Goal: Task Accomplishment & Management: Manage account settings

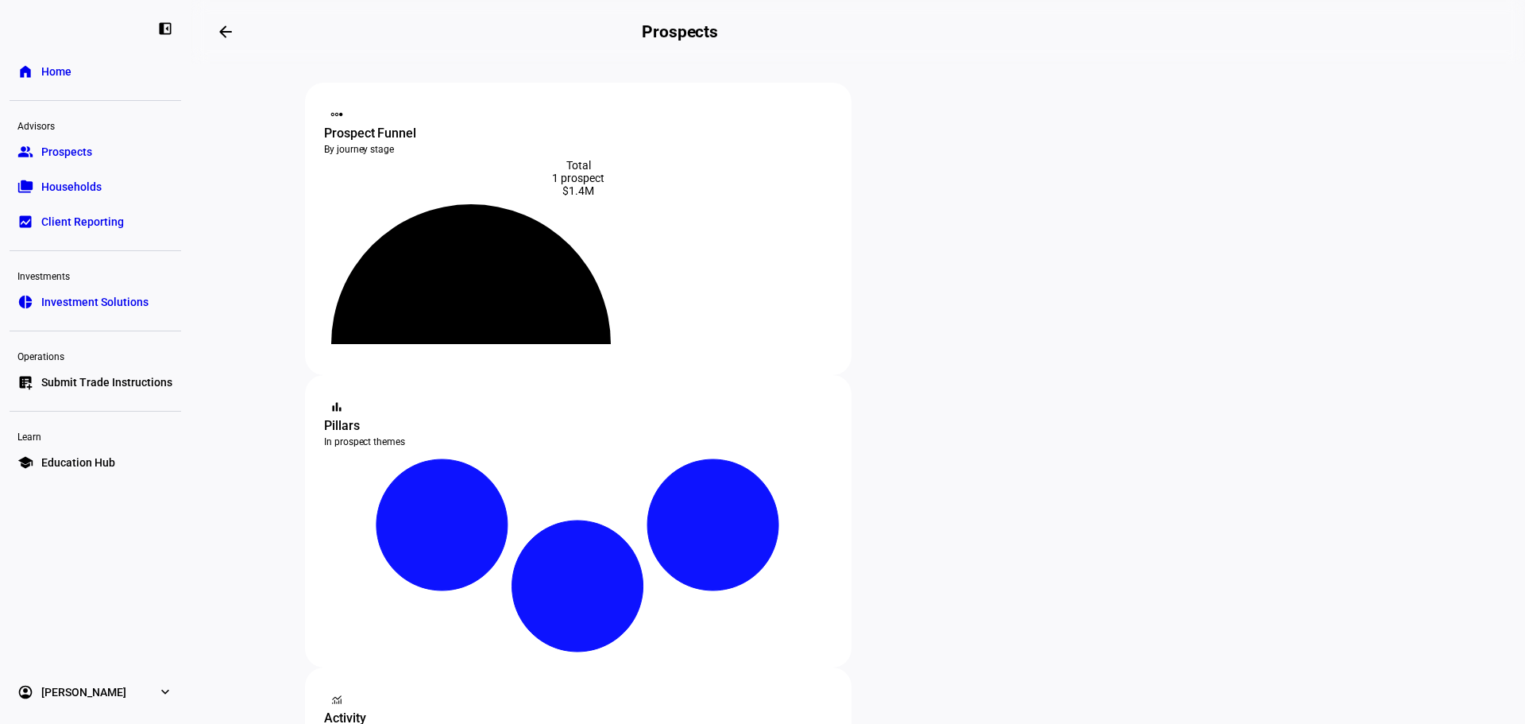
scroll to position [238, 0]
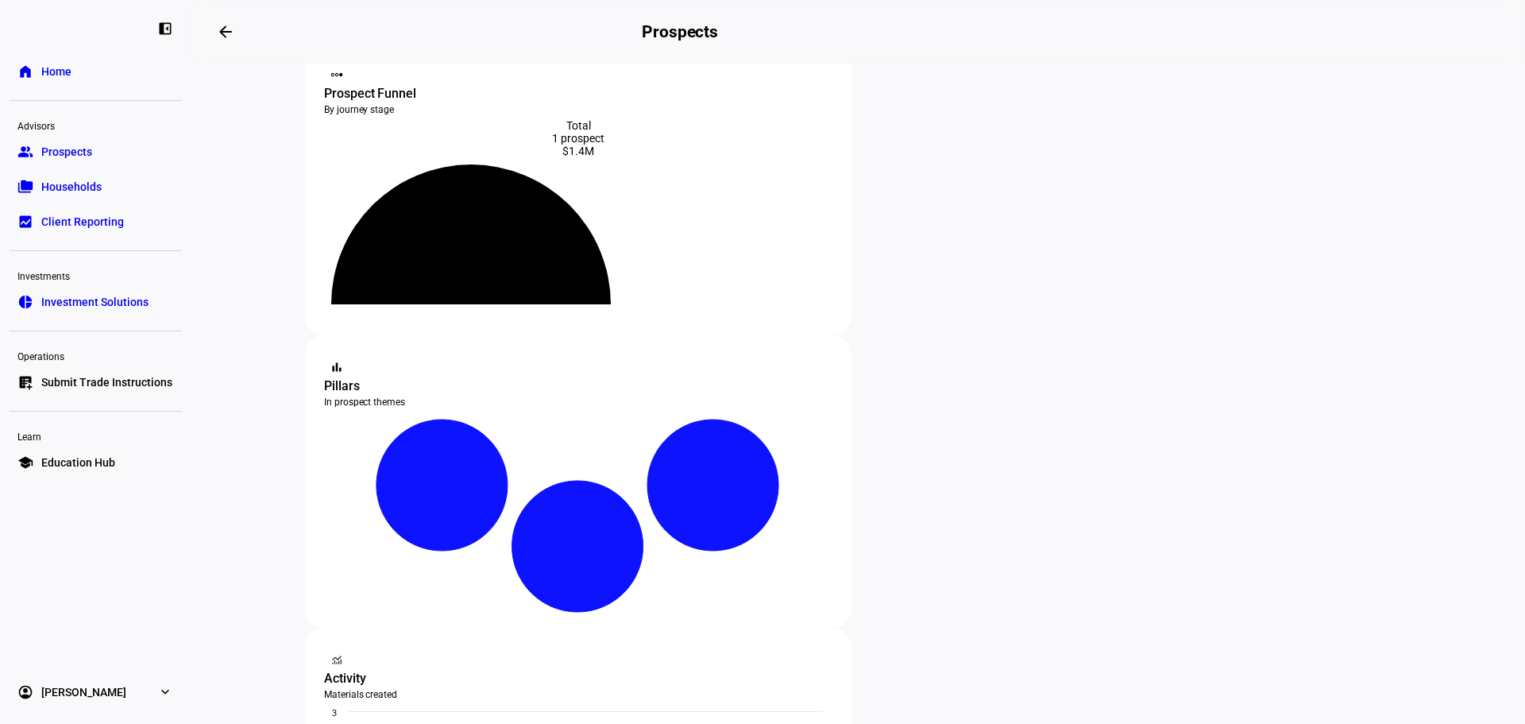
scroll to position [79, 0]
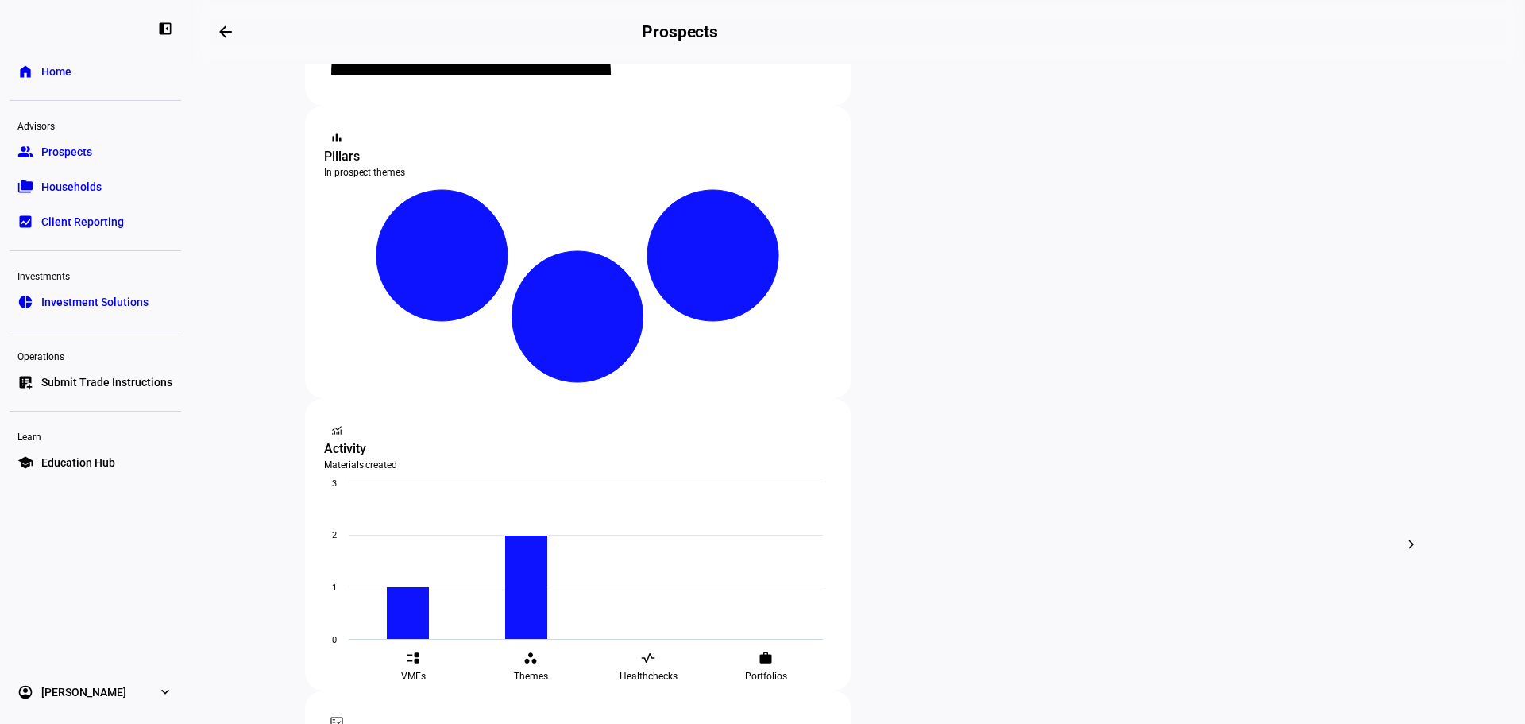
scroll to position [238, 0]
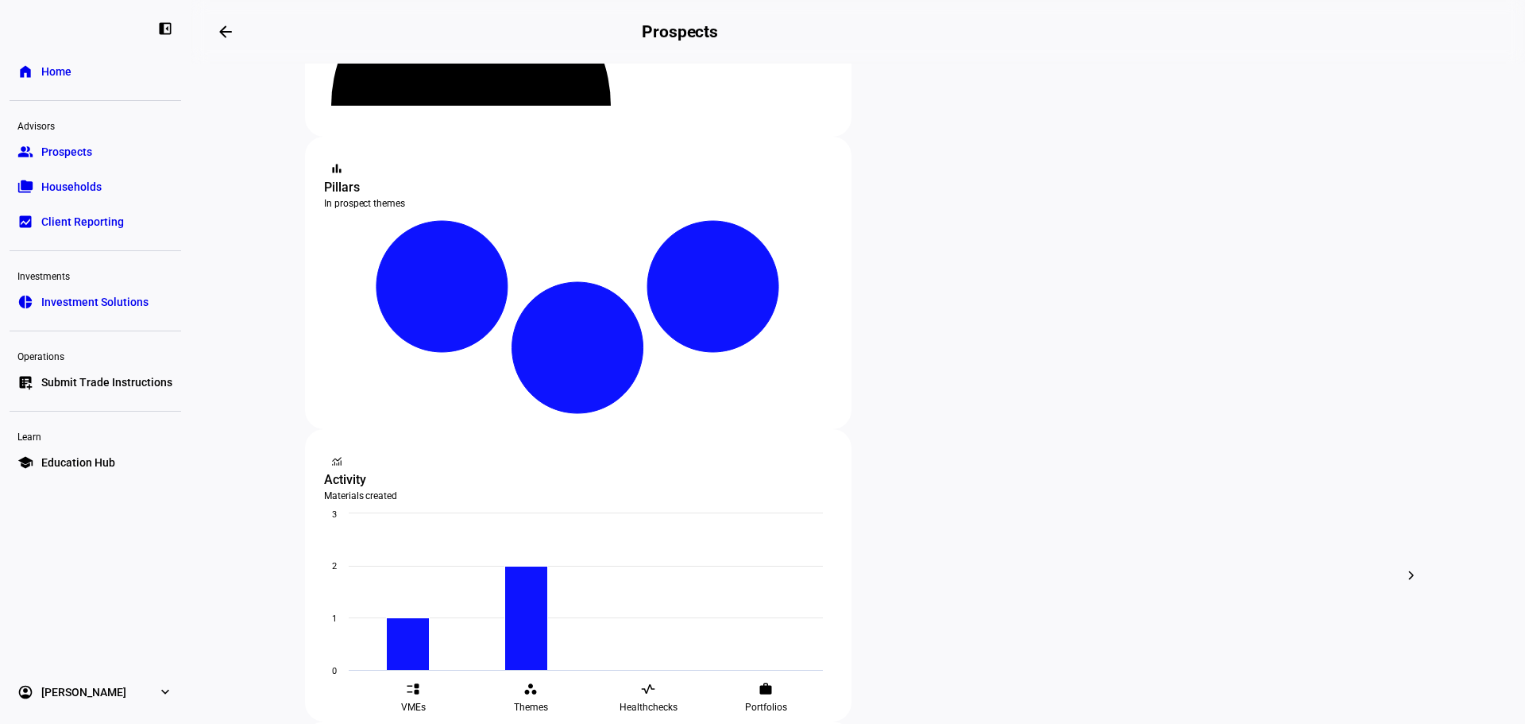
click at [968, 383] on span "Edit" at bounding box center [962, 385] width 19 height 13
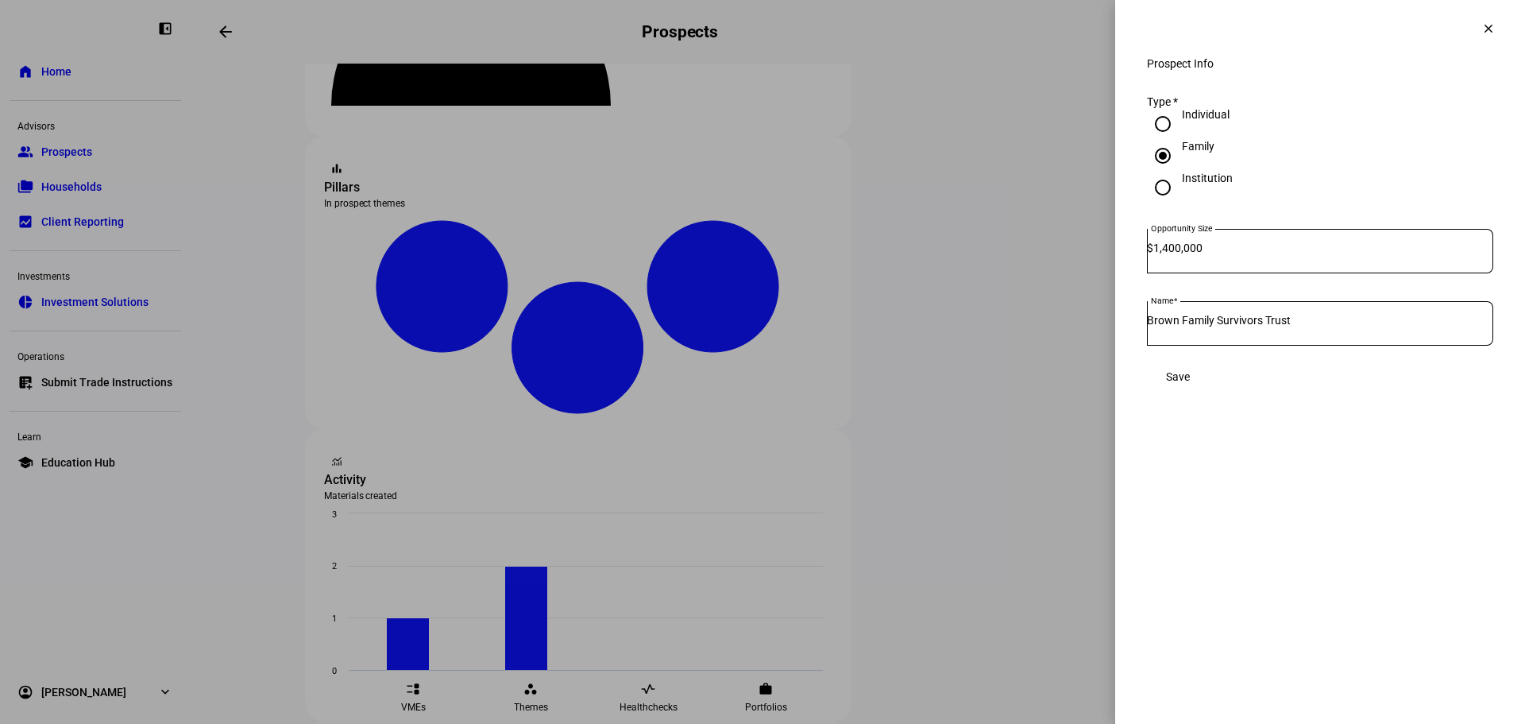
click at [1478, 29] on span at bounding box center [1489, 29] width 38 height 38
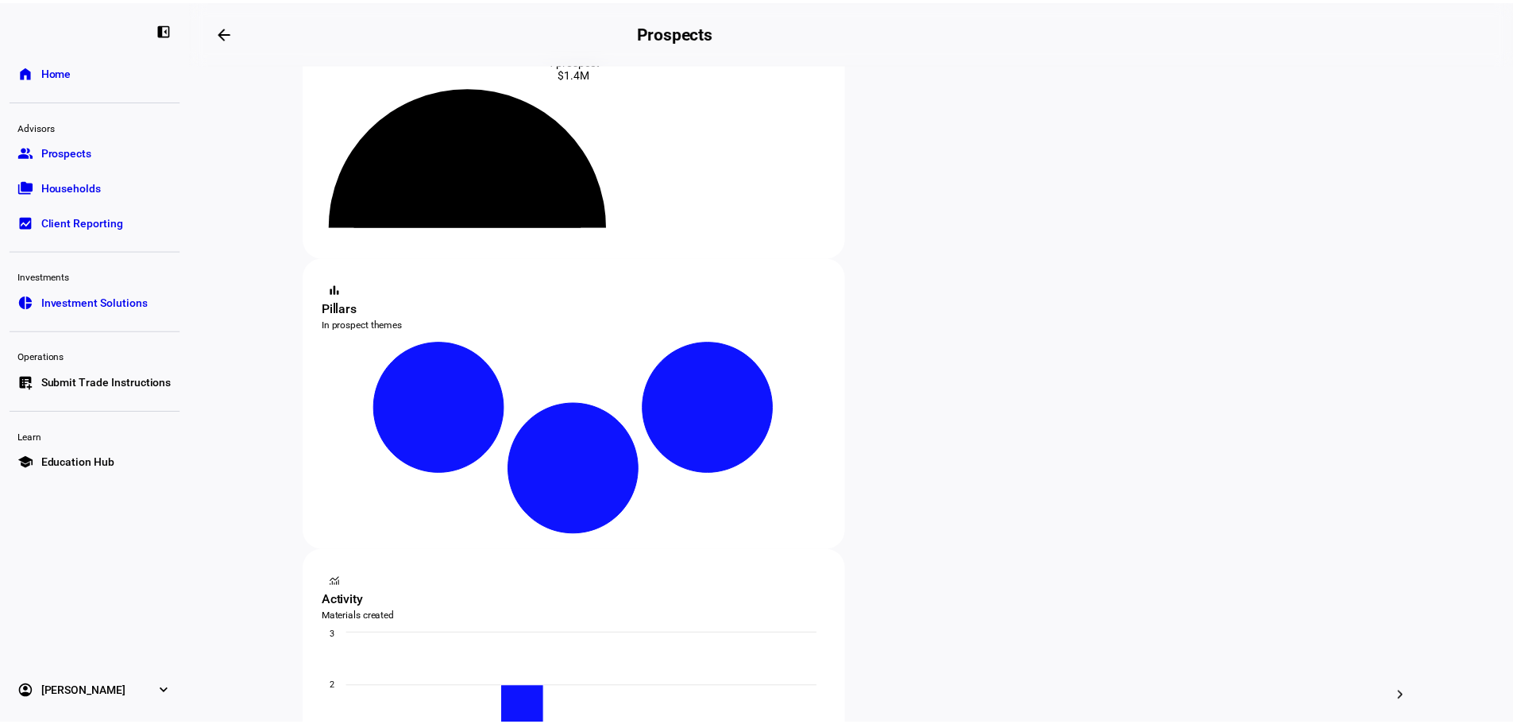
scroll to position [0, 0]
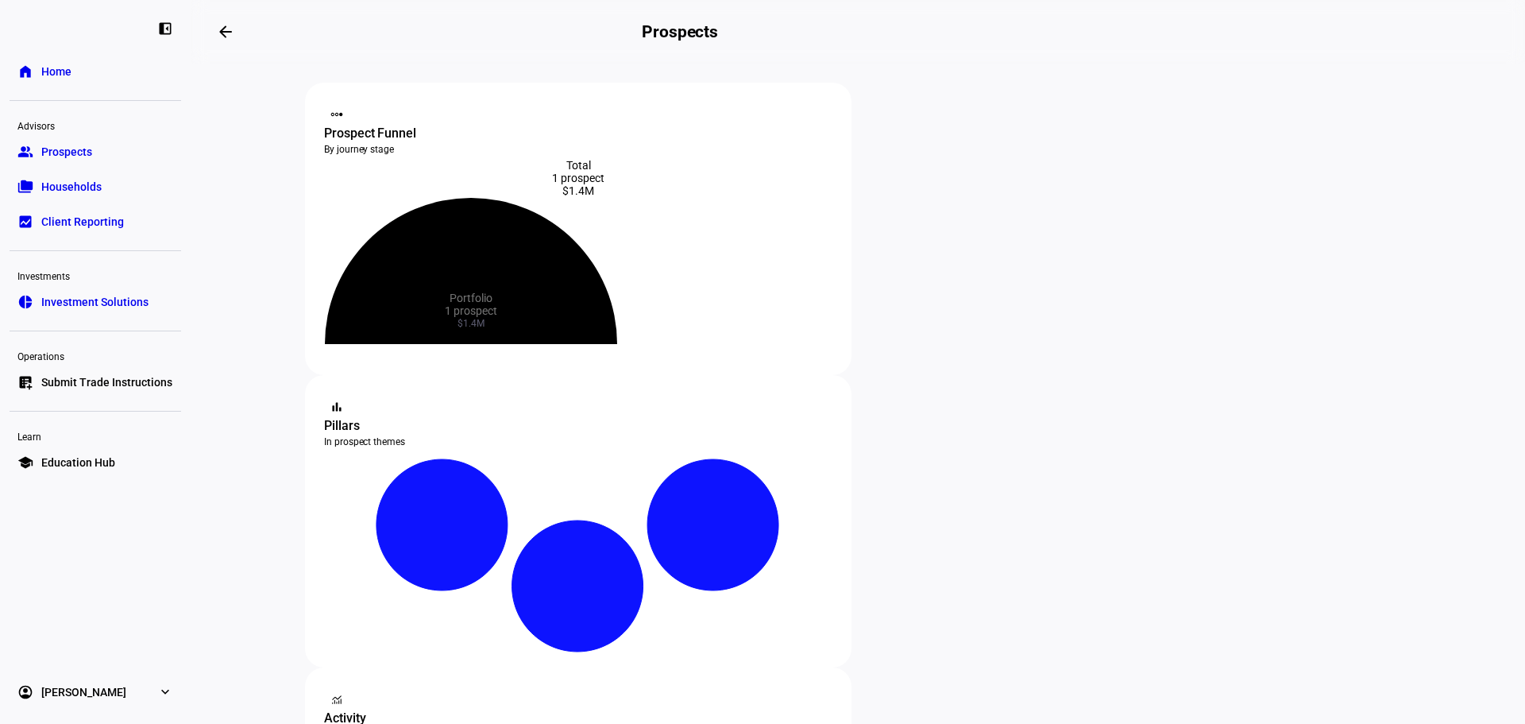
click at [609, 252] on icon at bounding box center [471, 271] width 292 height 146
drag, startPoint x: 573, startPoint y: 182, endPoint x: 563, endPoint y: 184, distance: 9.7
click at [573, 181] on div "1 prospect" at bounding box center [578, 178] width 508 height 13
click at [91, 184] on span "Households" at bounding box center [71, 187] width 60 height 16
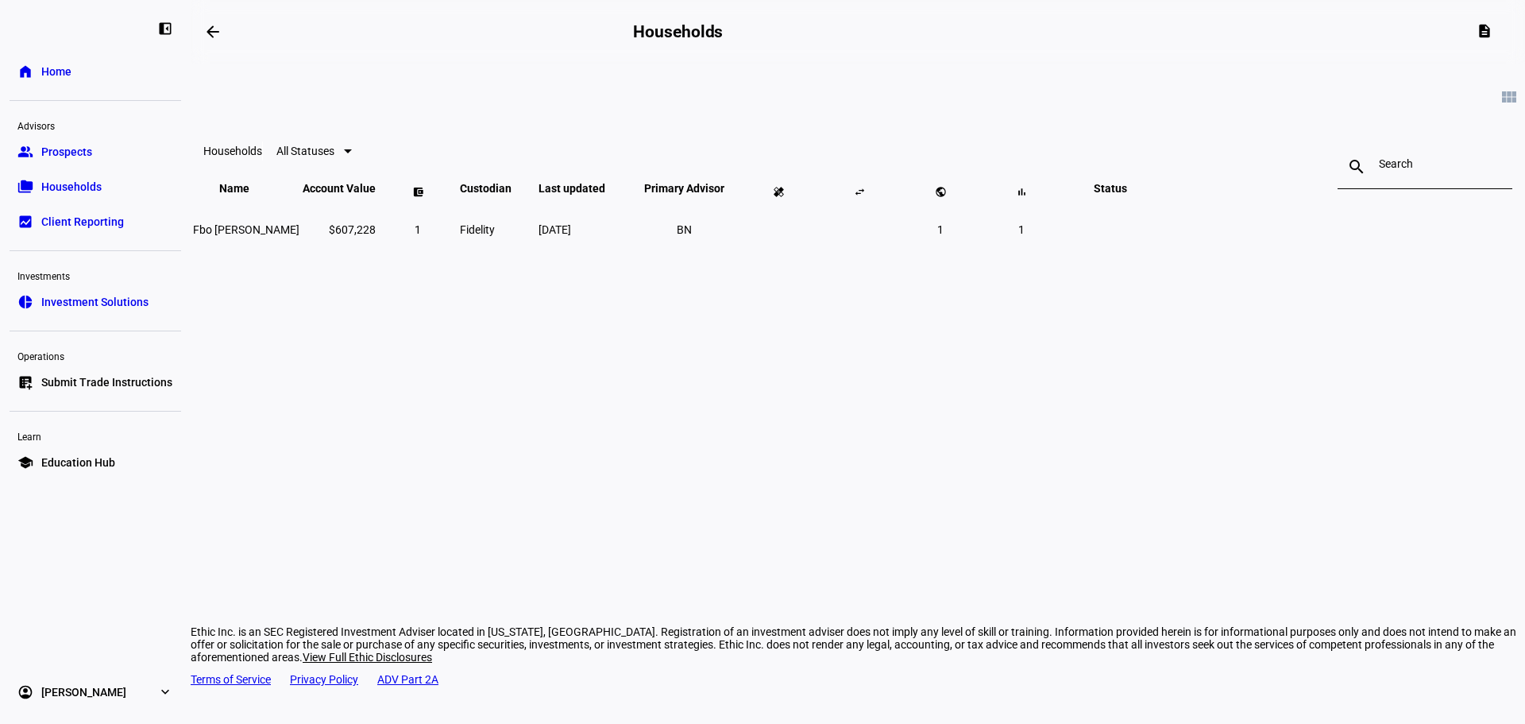
click at [111, 222] on span "Client Reporting" at bounding box center [82, 222] width 83 height 16
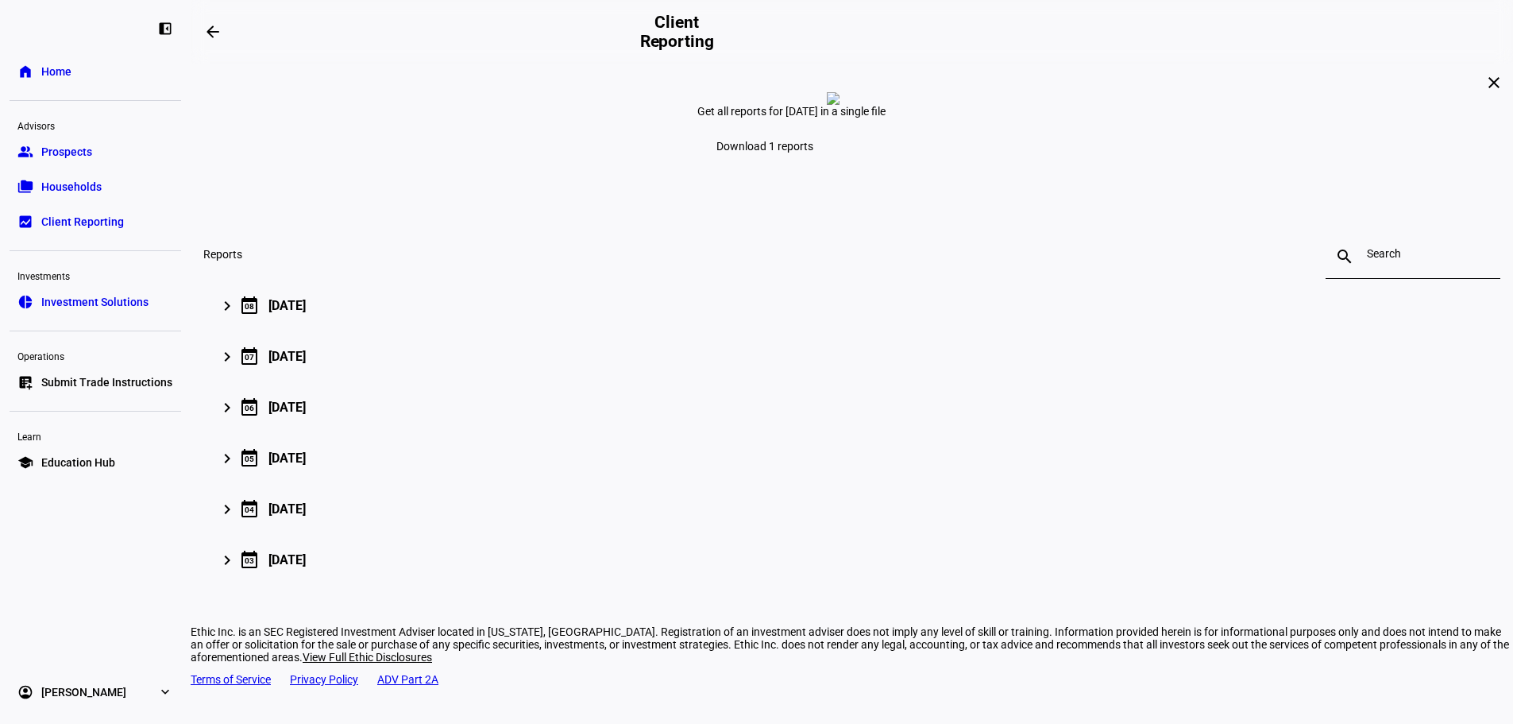
click at [83, 154] on span "Prospects" at bounding box center [66, 152] width 51 height 16
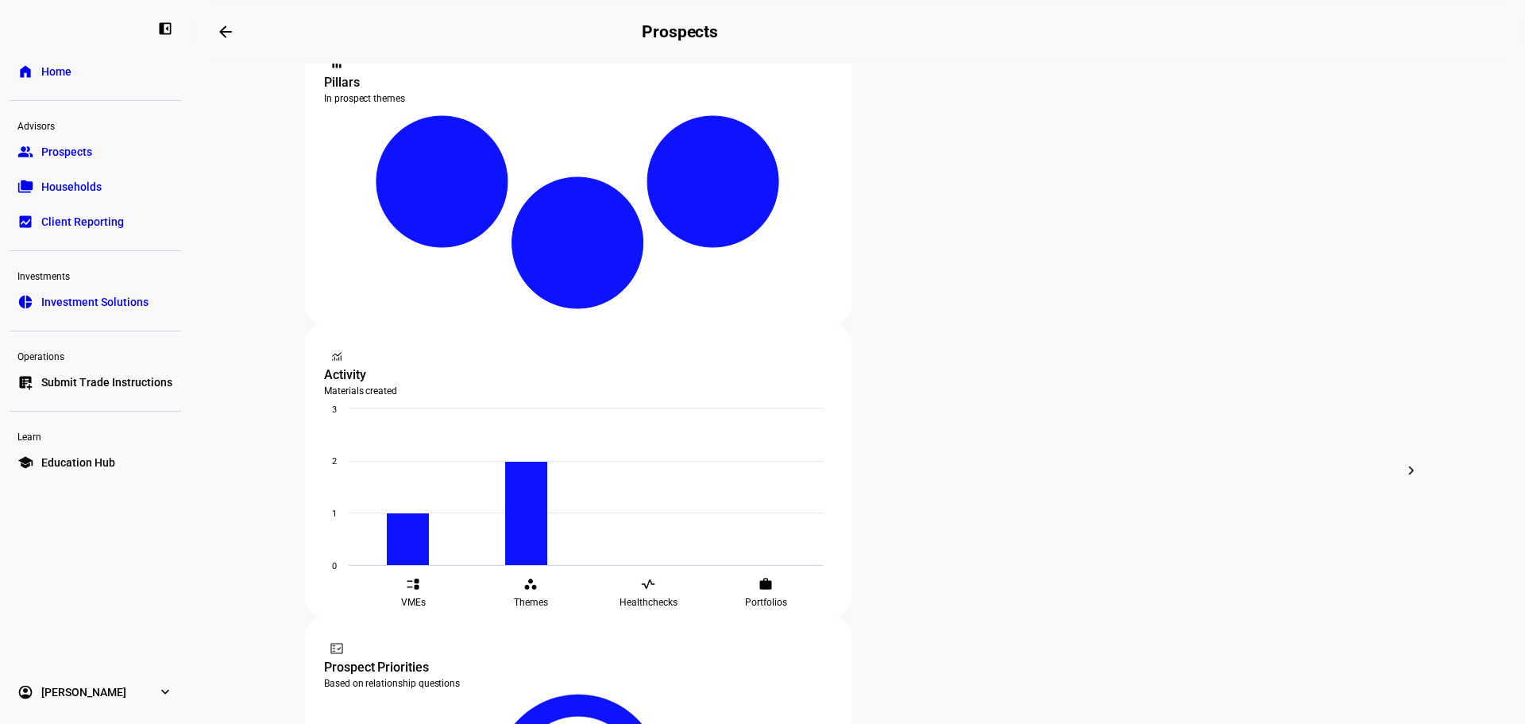
scroll to position [337, 0]
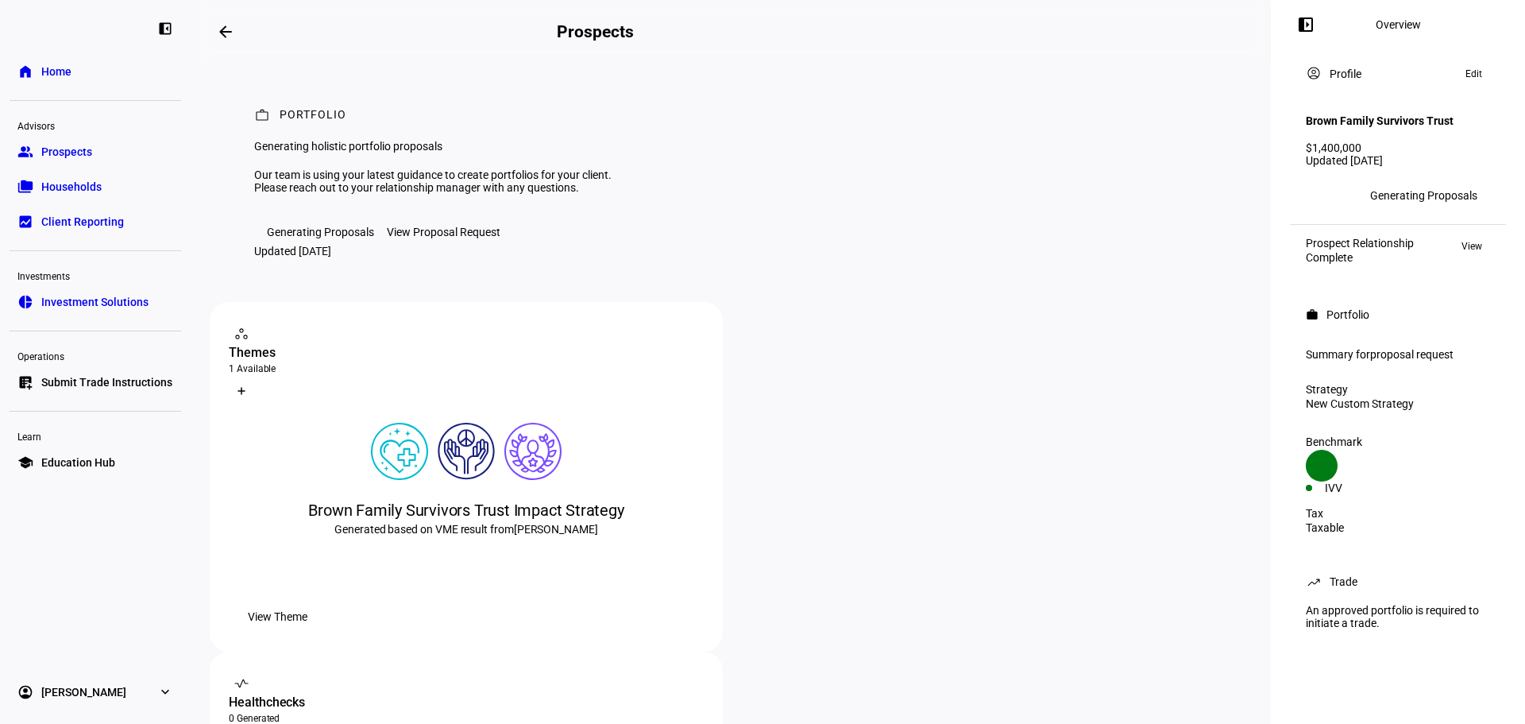
click at [443, 238] on div "View Proposal Request" at bounding box center [444, 232] width 114 height 13
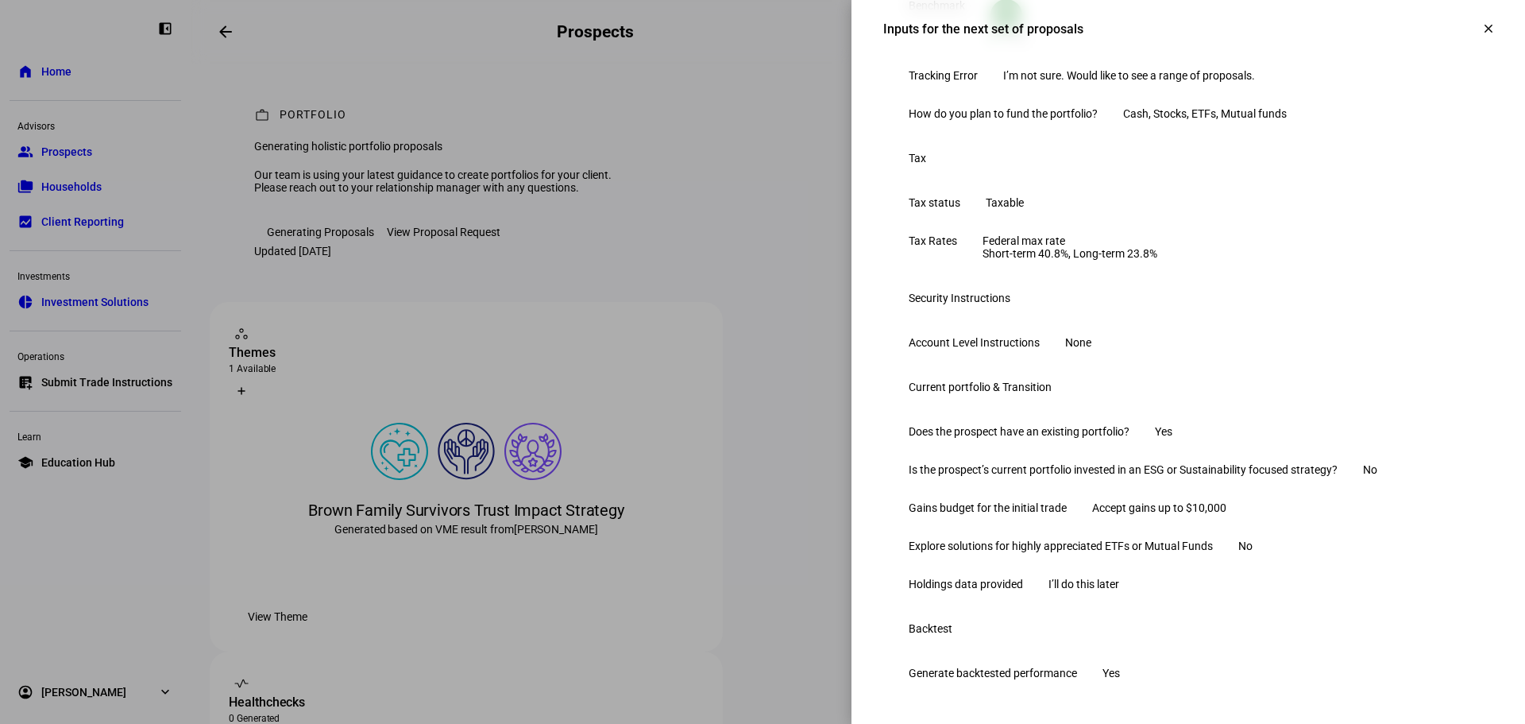
scroll to position [646, 0]
click at [1470, 29] on span at bounding box center [1489, 29] width 38 height 38
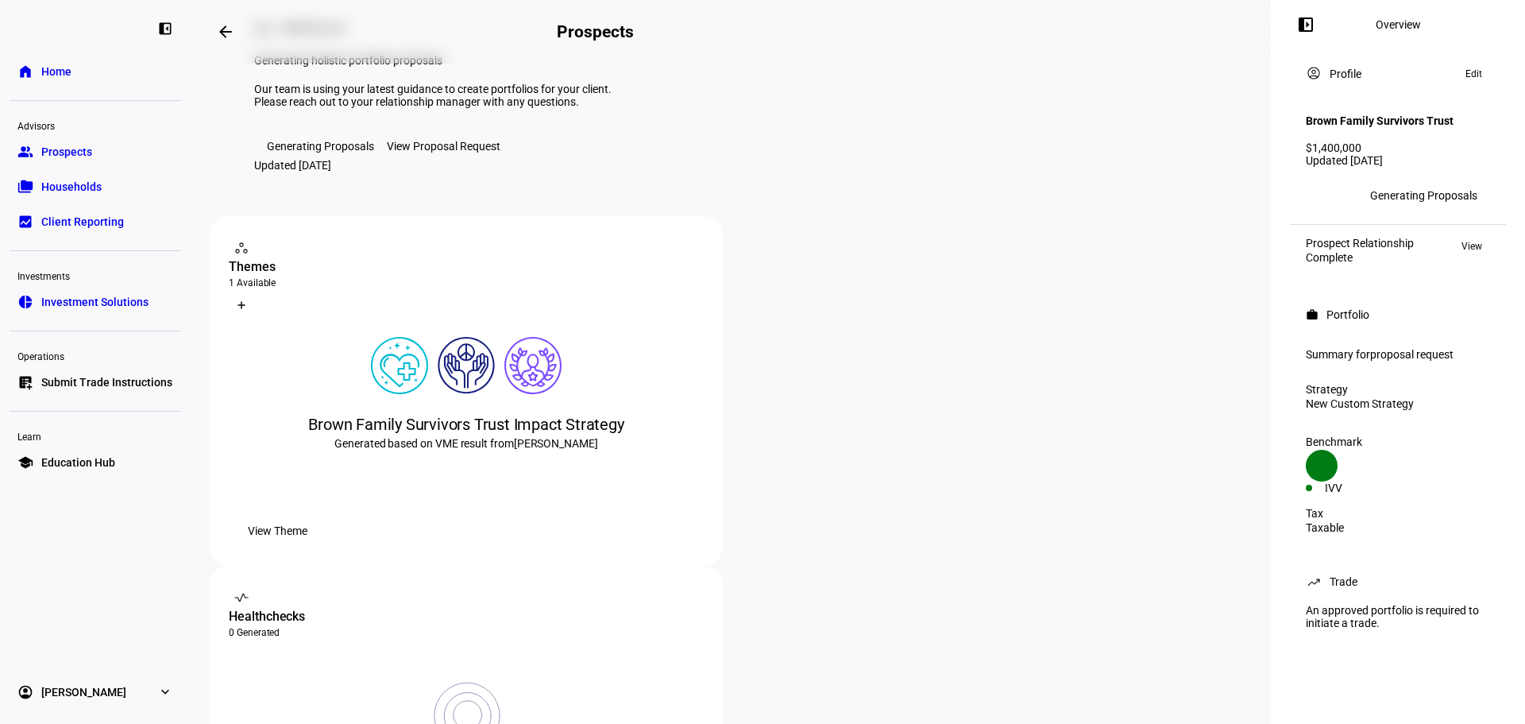
scroll to position [0, 0]
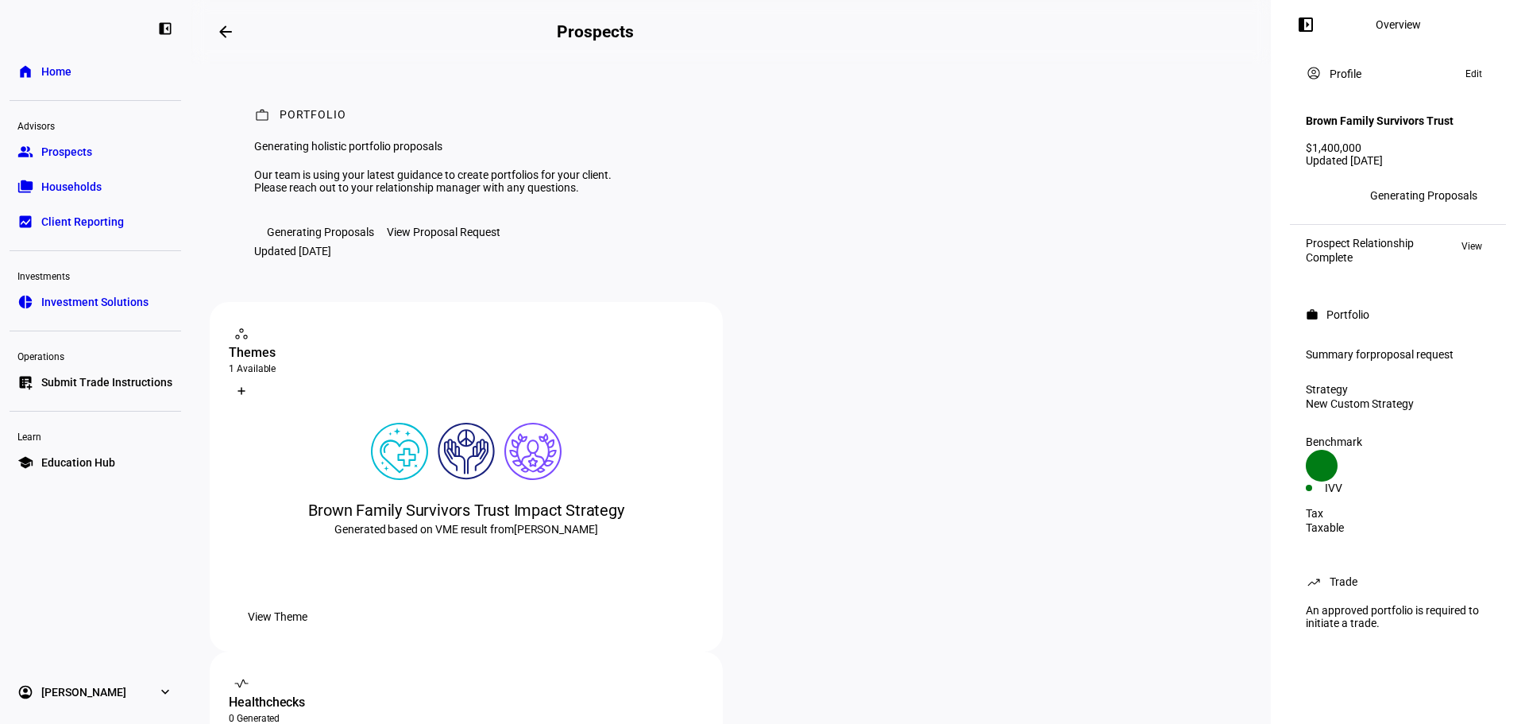
click at [1469, 256] on span "View" at bounding box center [1472, 246] width 21 height 19
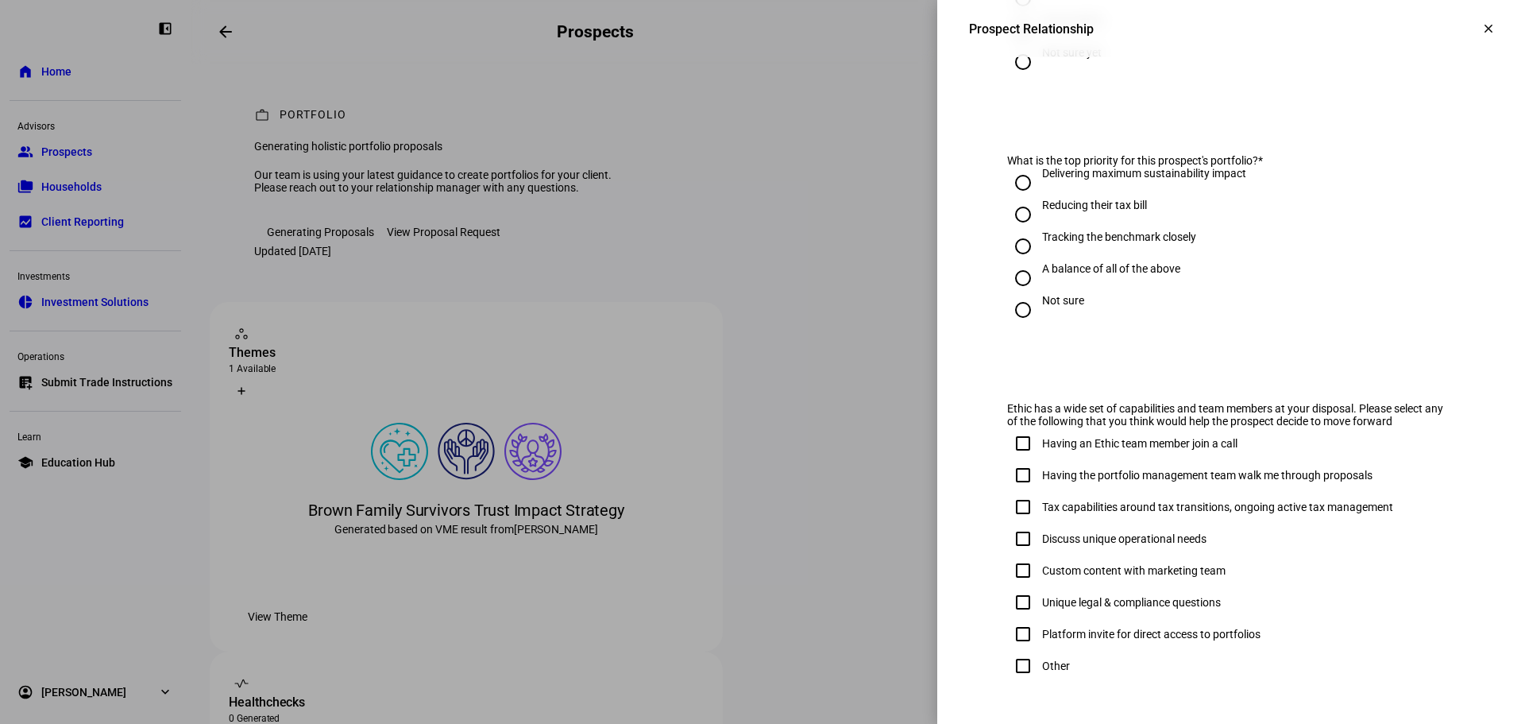
scroll to position [805, 0]
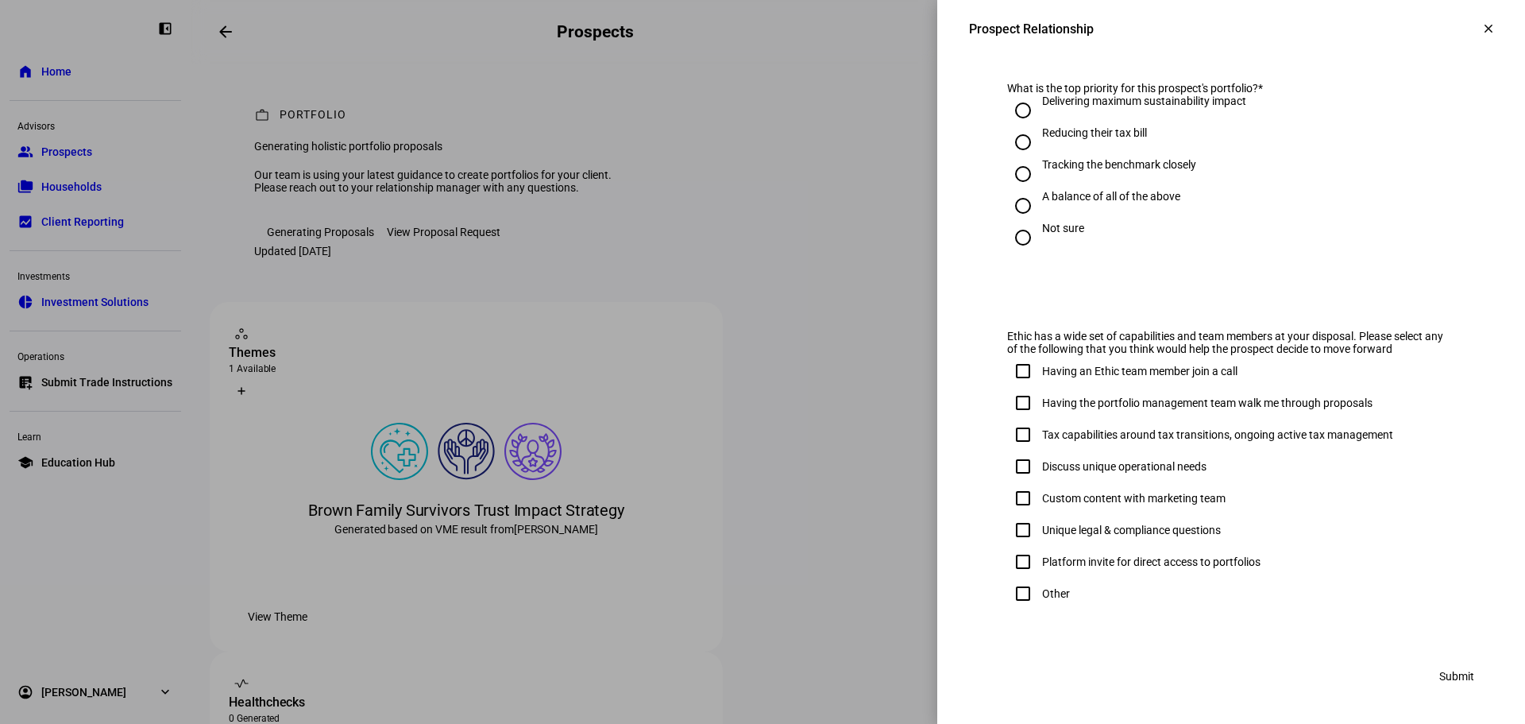
click at [1482, 25] on mat-icon "clear" at bounding box center [1489, 28] width 14 height 14
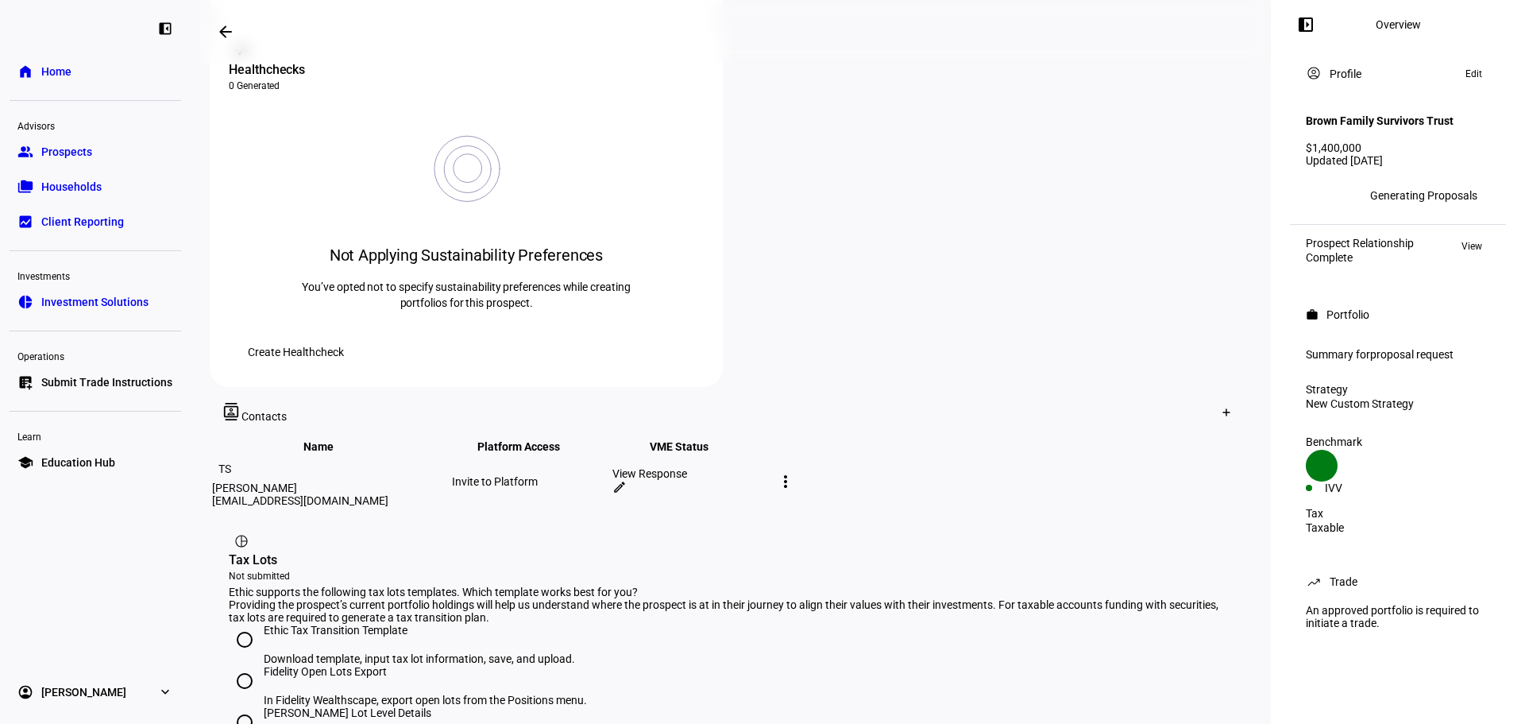
scroll to position [783, 0]
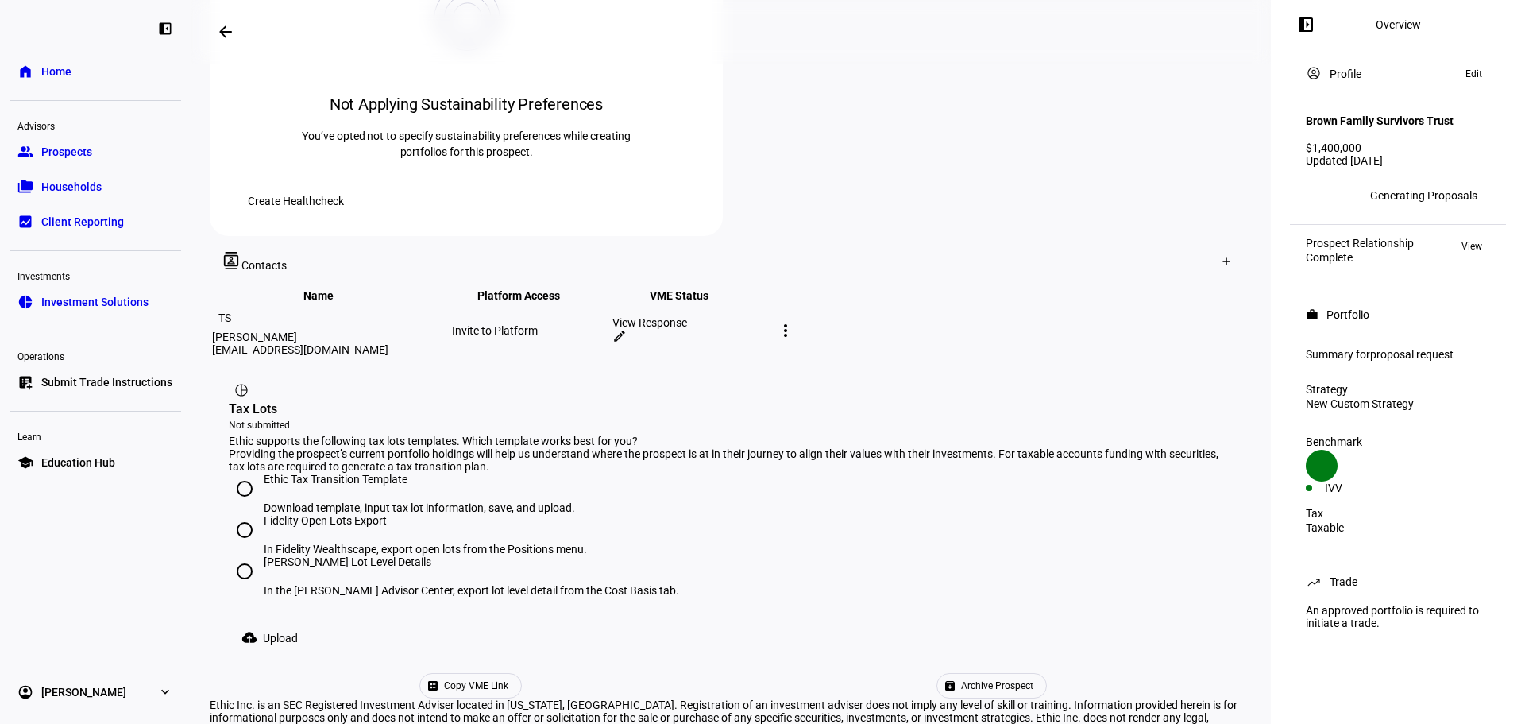
click at [770, 316] on div "View Response" at bounding box center [691, 322] width 157 height 13
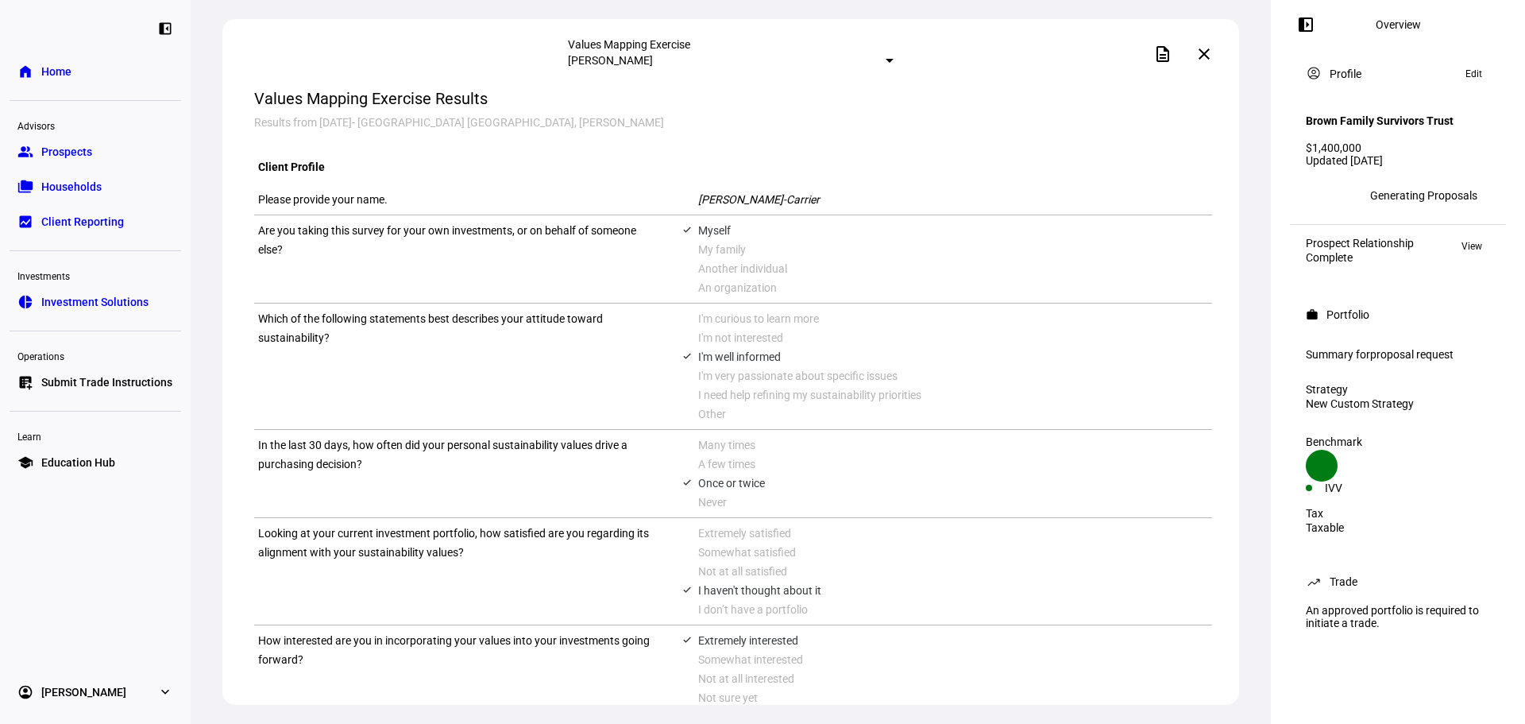
scroll to position [79, 0]
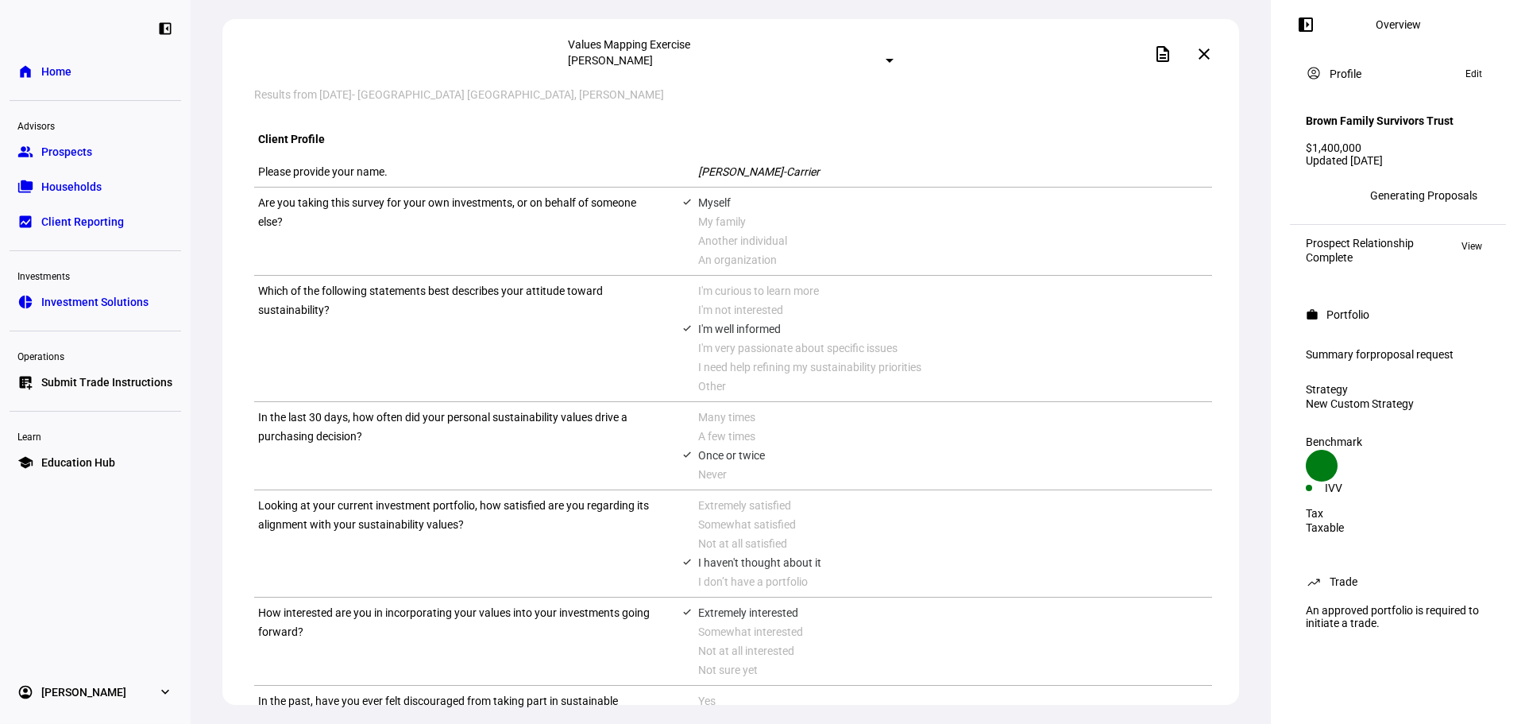
drag, startPoint x: 276, startPoint y: 311, endPoint x: 362, endPoint y: 327, distance: 87.9
click at [362, 327] on div "Which of the following statements best describes your attitude toward sustainab…" at bounding box center [458, 338] width 400 height 114
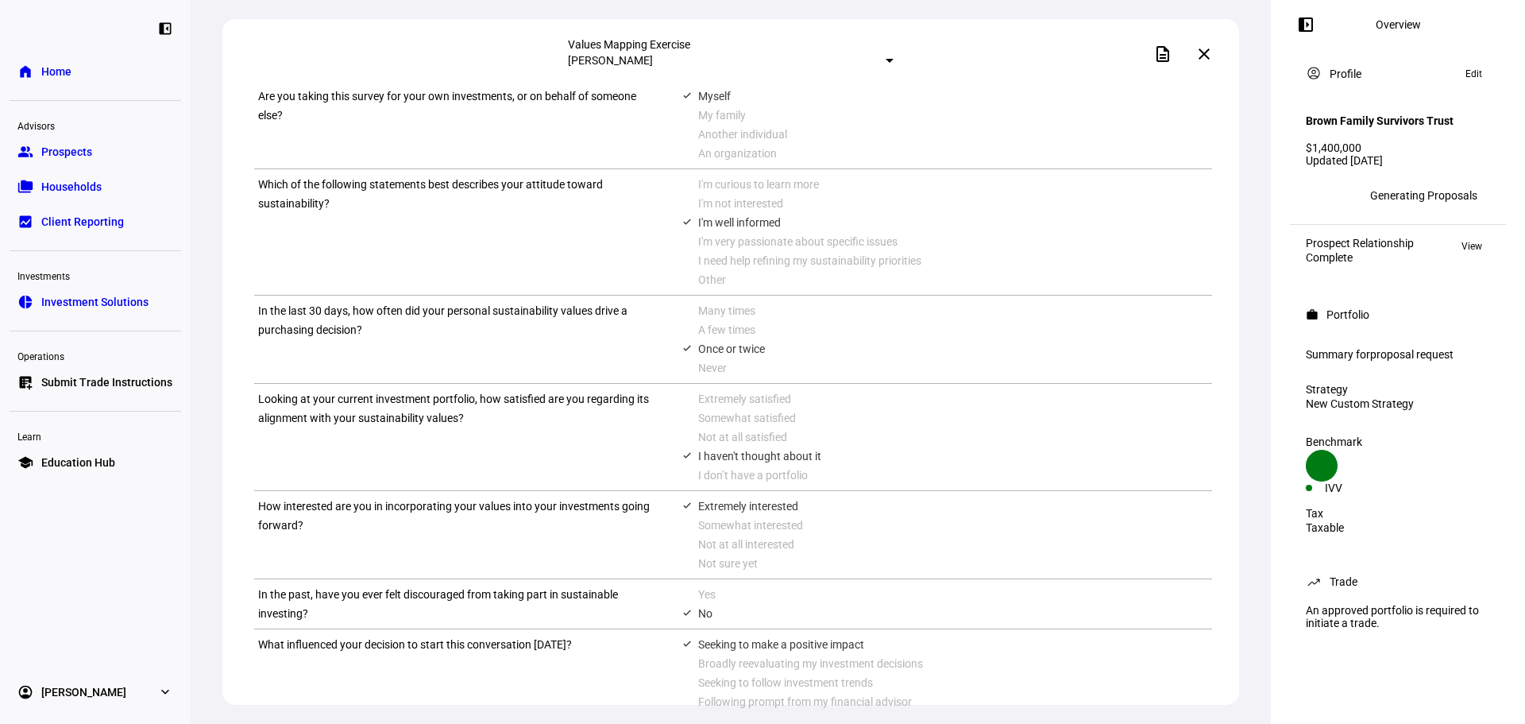
scroll to position [238, 0]
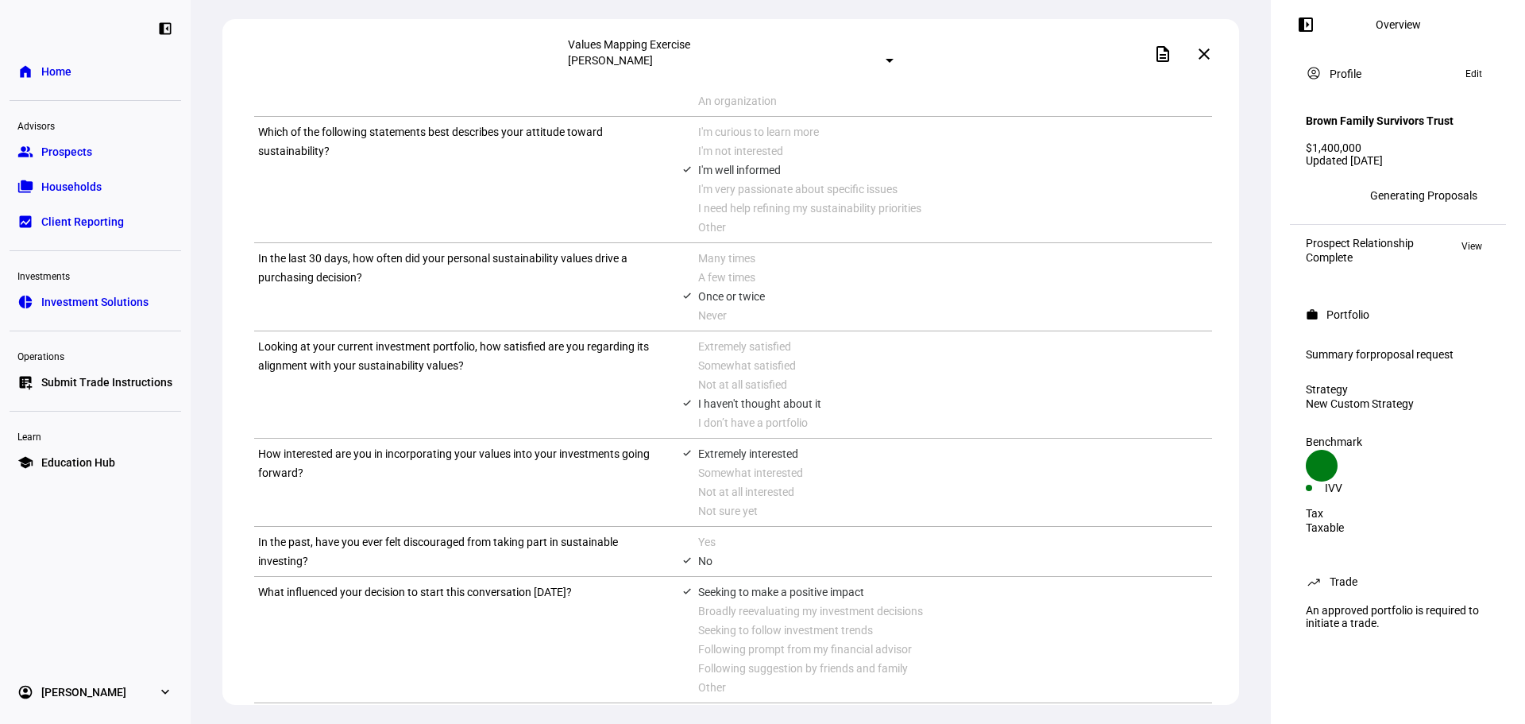
drag, startPoint x: 258, startPoint y: 276, endPoint x: 392, endPoint y: 298, distance: 135.2
click at [392, 298] on div "In the last 30 days, how often did your personal sustainability values drive a …" at bounding box center [733, 287] width 958 height 88
click at [387, 296] on div "In the last 30 days, how often did your personal sustainability values drive a …" at bounding box center [458, 287] width 400 height 76
drag, startPoint x: 387, startPoint y: 296, endPoint x: 261, endPoint y: 276, distance: 127.7
click at [261, 276] on div "In the last 30 days, how often did your personal sustainability values drive a …" at bounding box center [733, 287] width 958 height 88
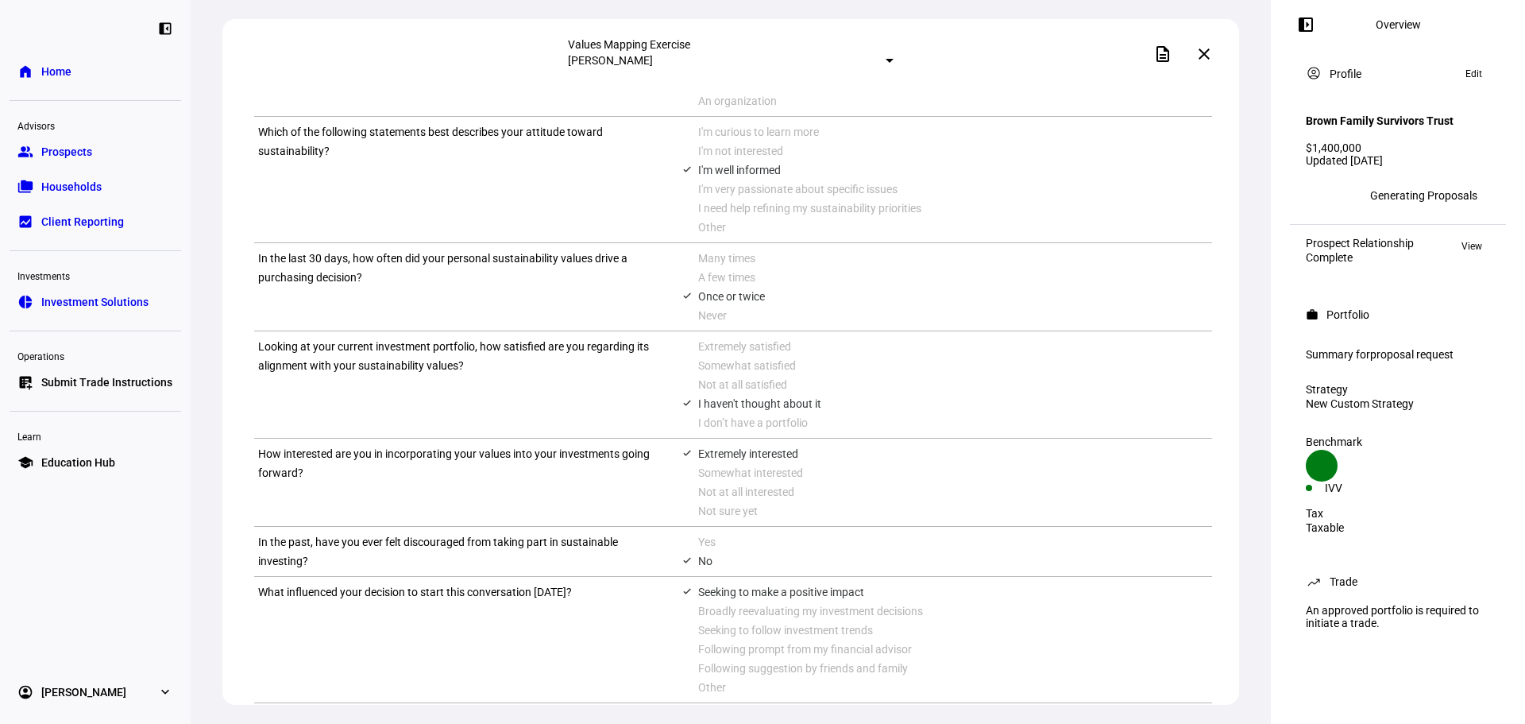
click at [375, 296] on div "In the last 30 days, how often did your personal sustainability values drive a …" at bounding box center [458, 287] width 400 height 76
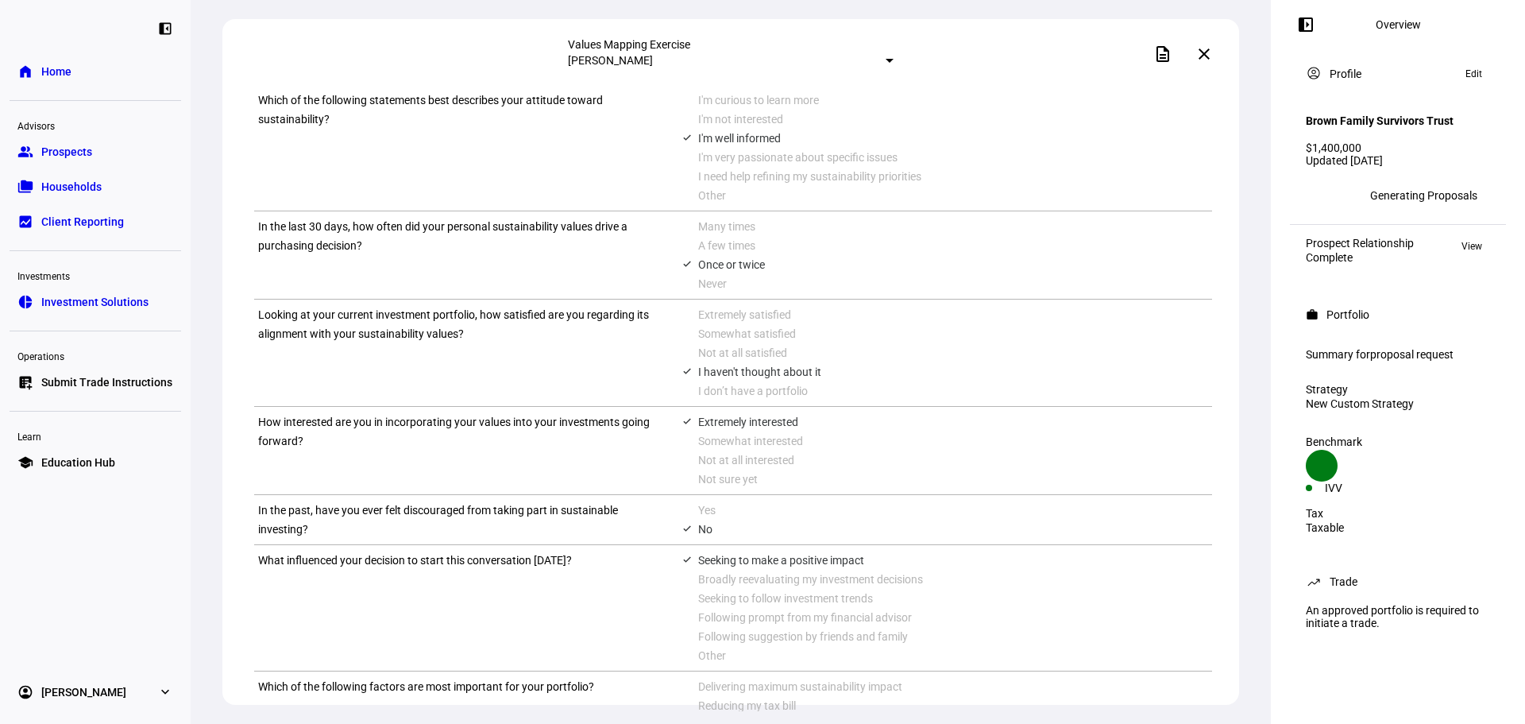
scroll to position [0, 0]
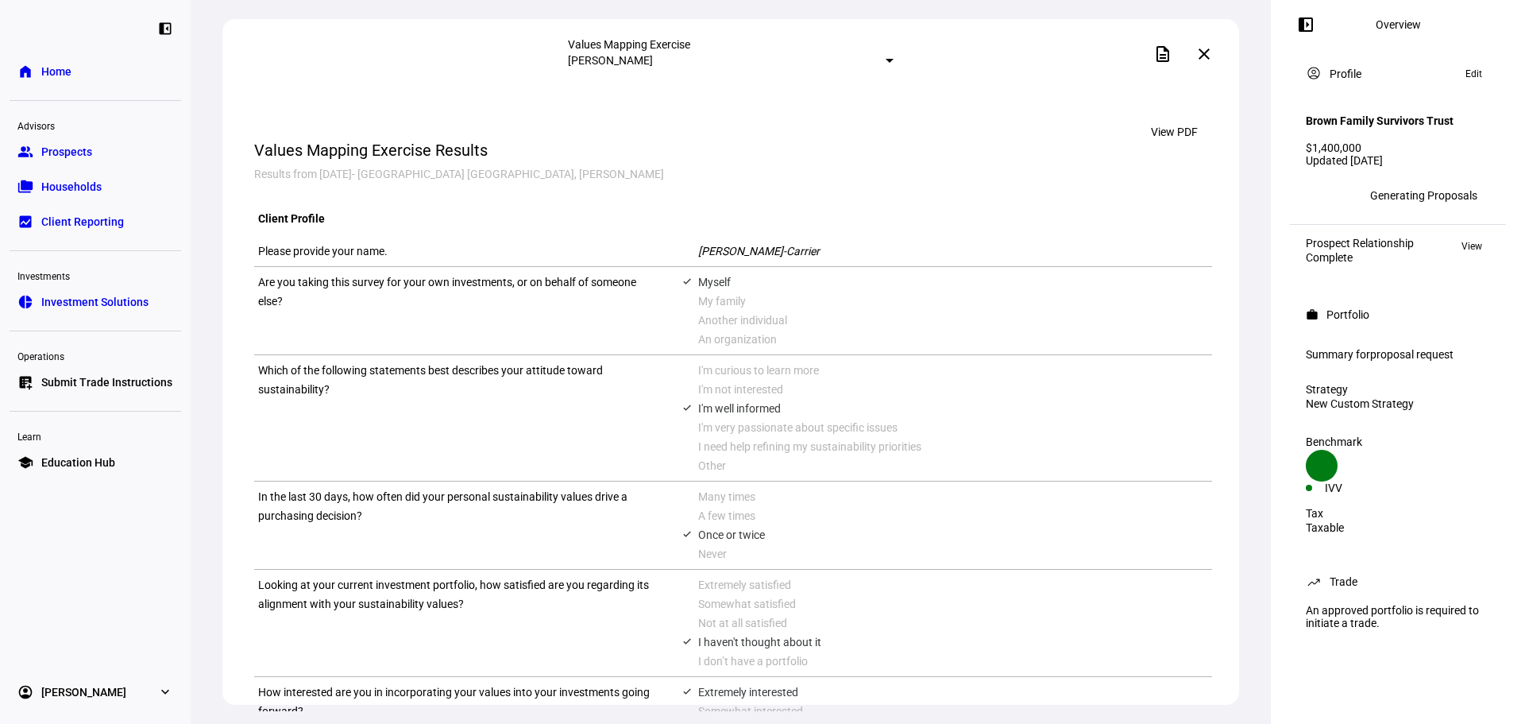
click at [63, 75] on span "Home" at bounding box center [56, 72] width 30 height 16
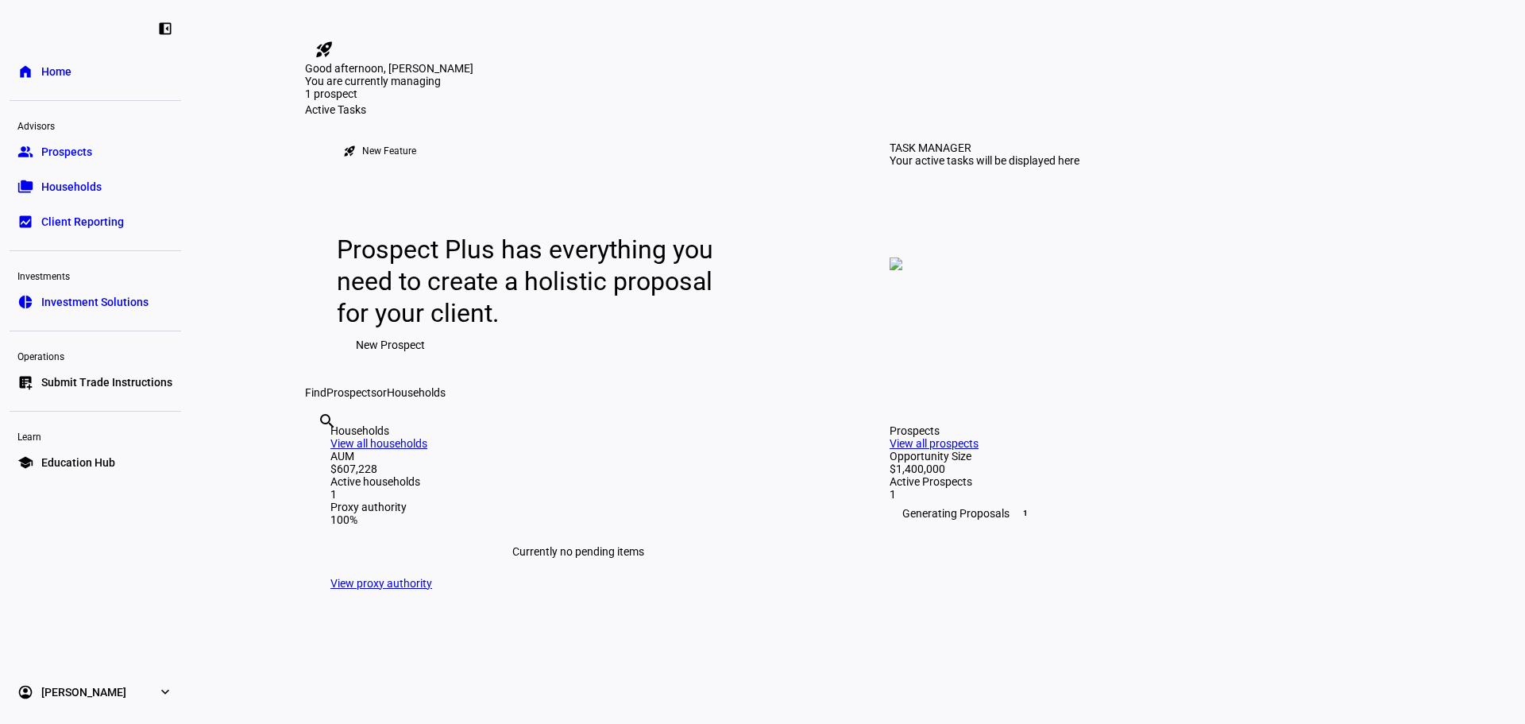
click at [74, 197] on link "folder_copy Households" at bounding box center [96, 187] width 172 height 32
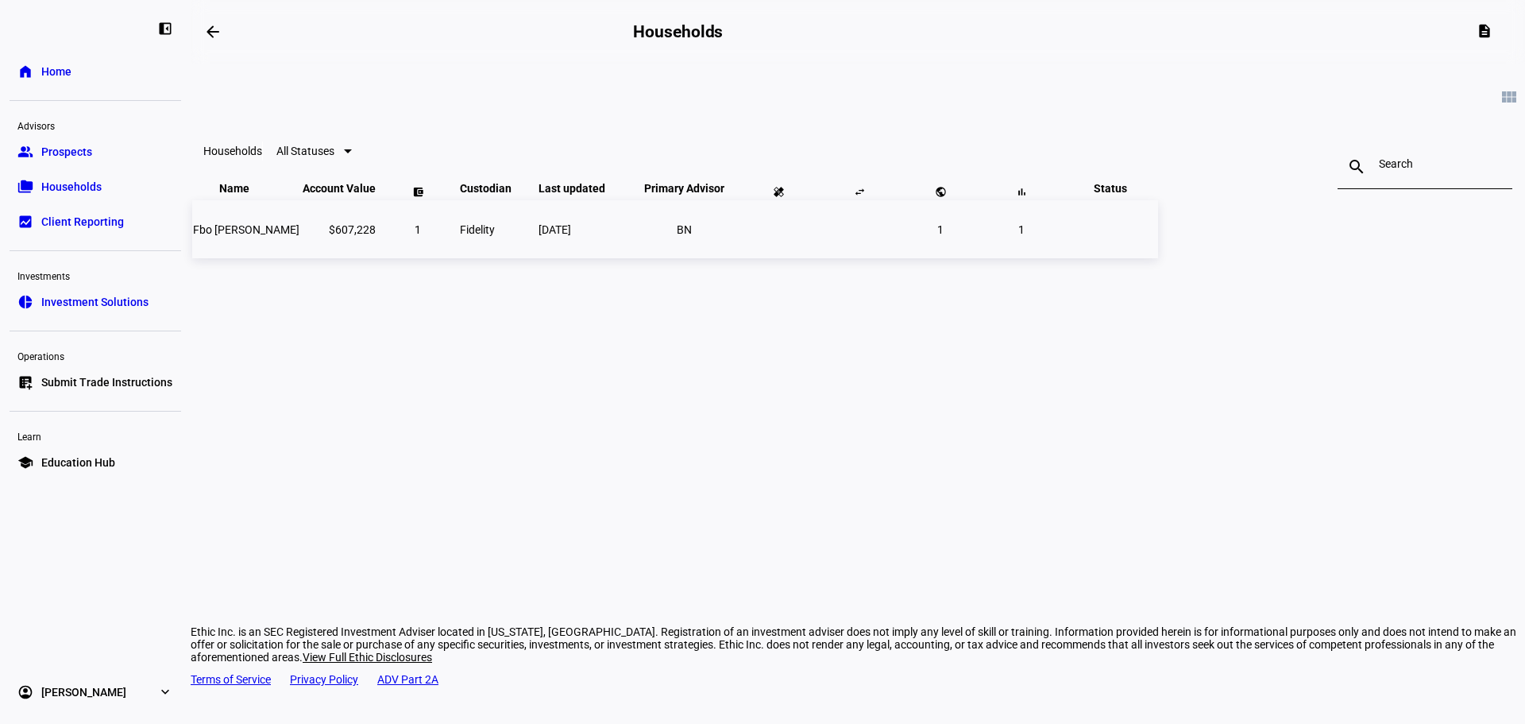
click at [299, 236] on span "Fbo James Spaight" at bounding box center [246, 229] width 106 height 13
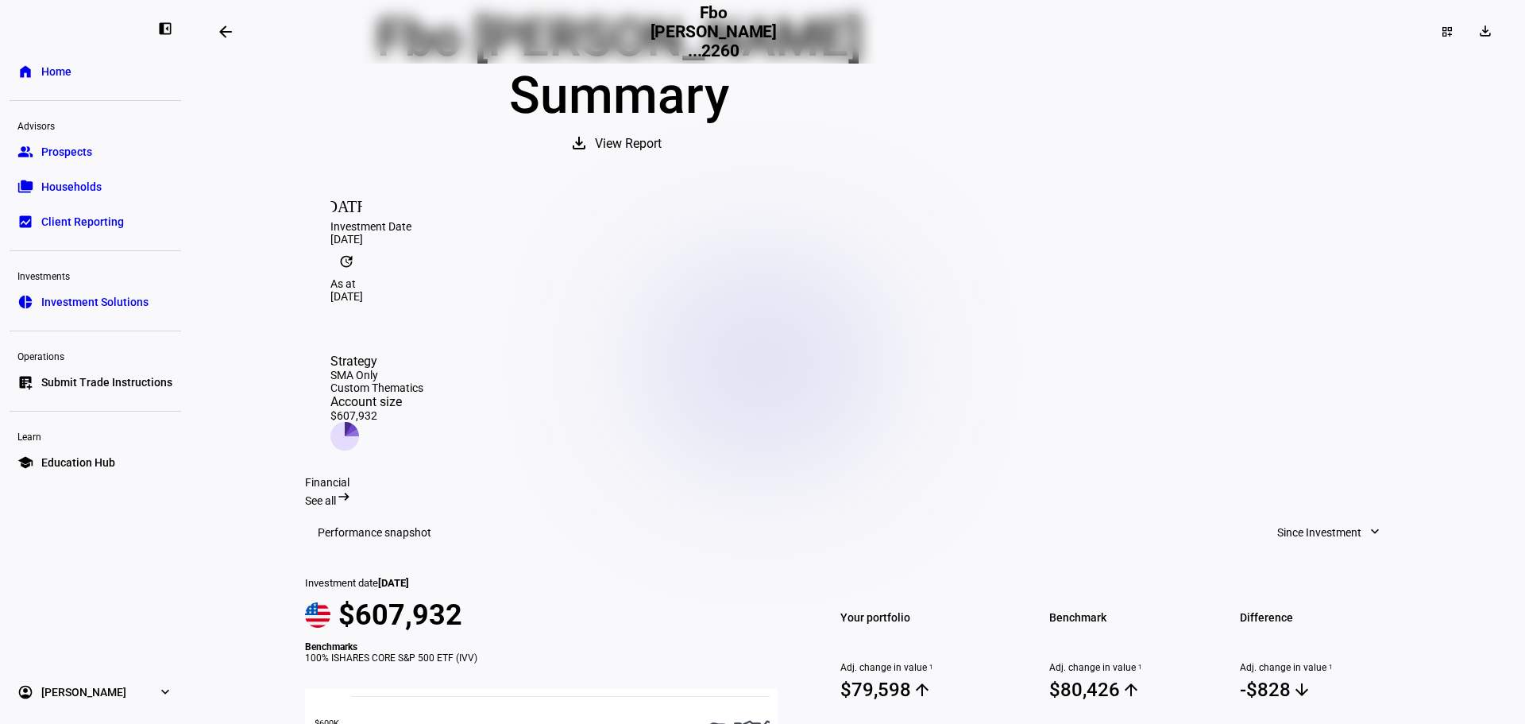
scroll to position [159, 0]
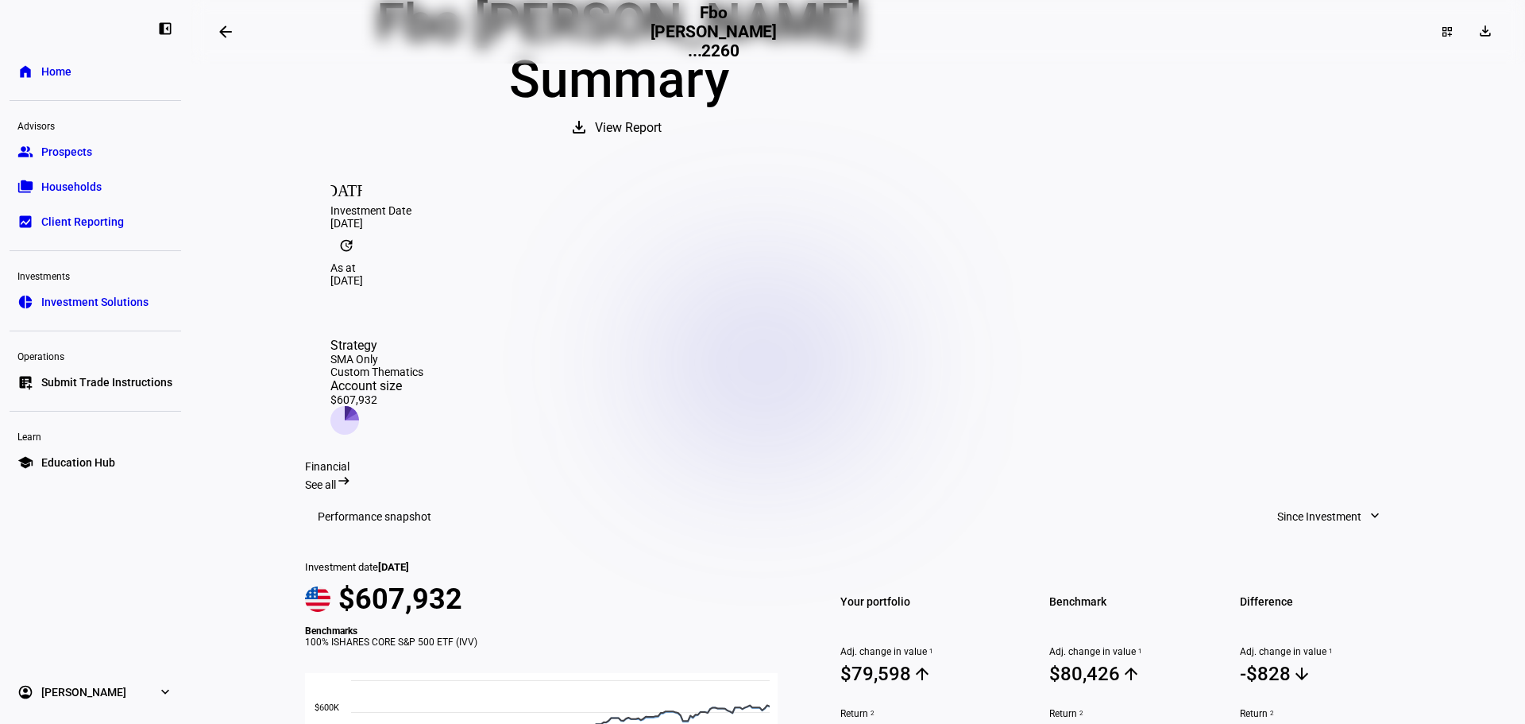
drag, startPoint x: 891, startPoint y: 280, endPoint x: 984, endPoint y: 292, distance: 93.6
click at [423, 338] on div "Strategy SMA Only Custom Thematics Account size $607,932" at bounding box center [376, 386] width 93 height 97
click at [359, 406] on icon at bounding box center [352, 413] width 14 height 14
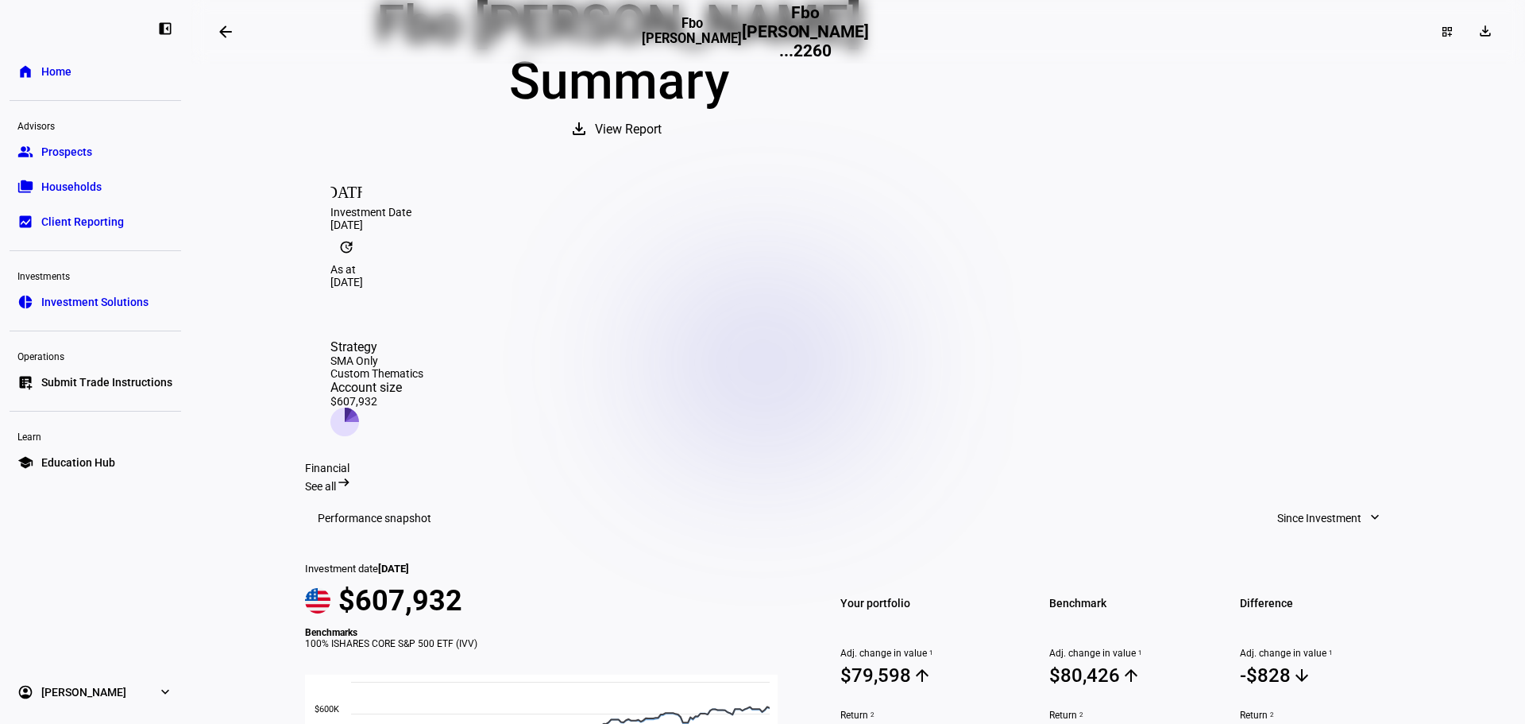
scroll to position [0, 0]
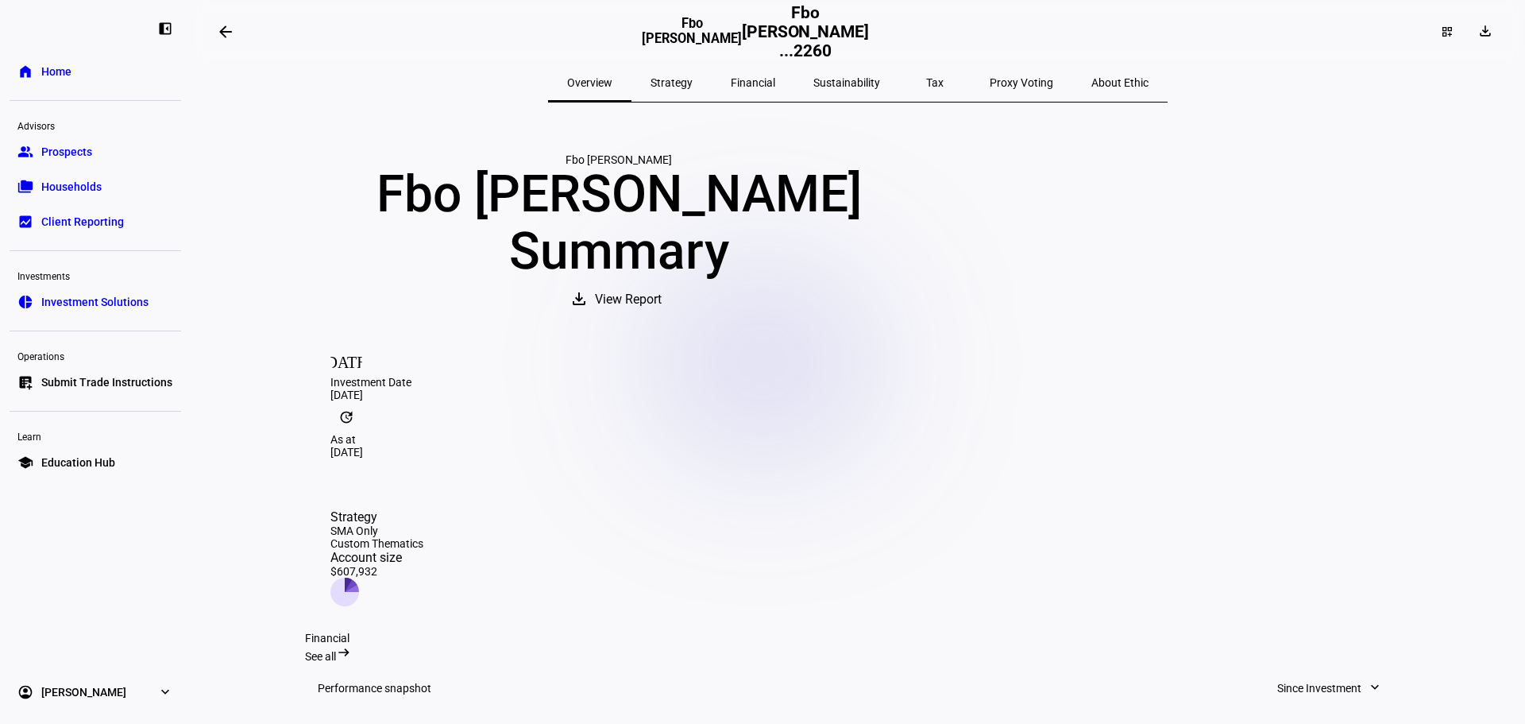
click at [693, 83] on span "Strategy" at bounding box center [672, 82] width 42 height 11
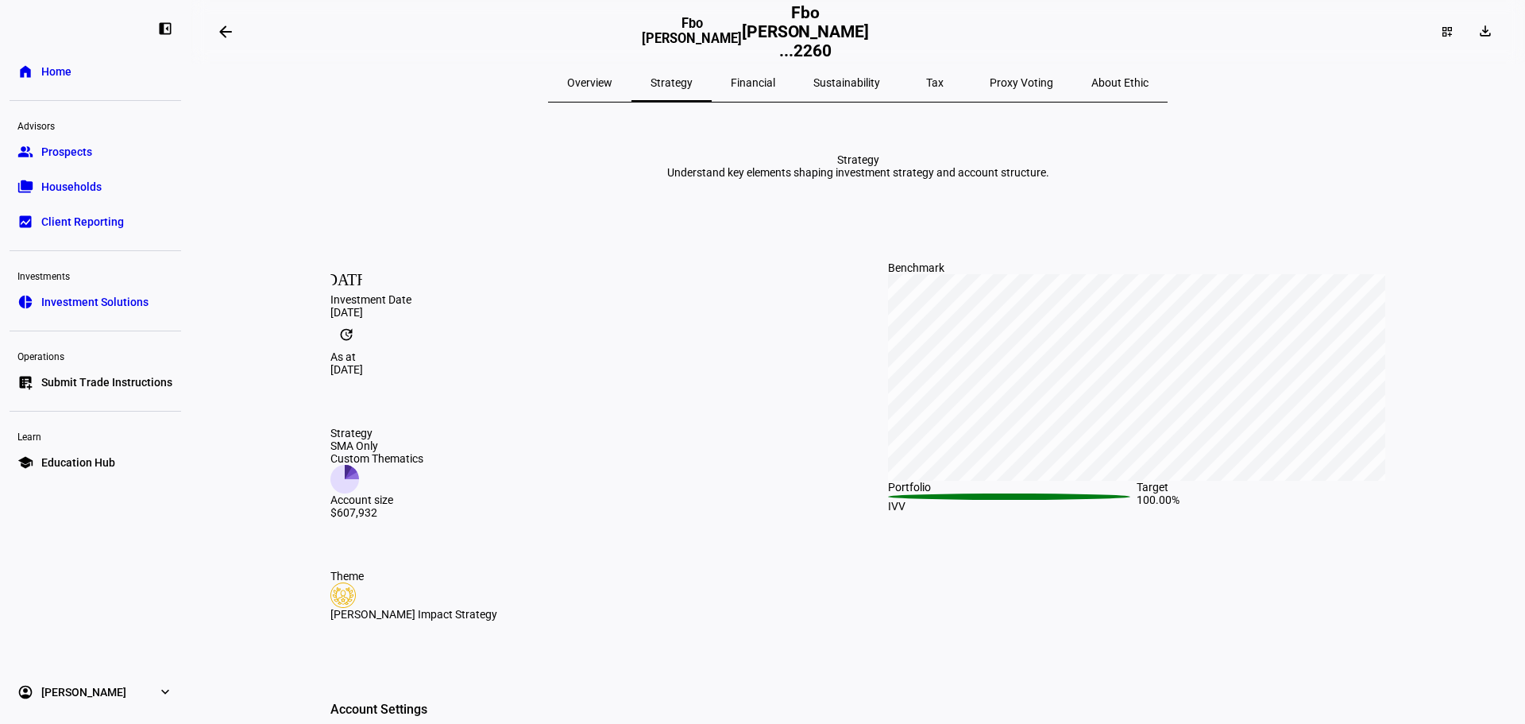
click at [775, 79] on span "Financial" at bounding box center [753, 82] width 44 height 11
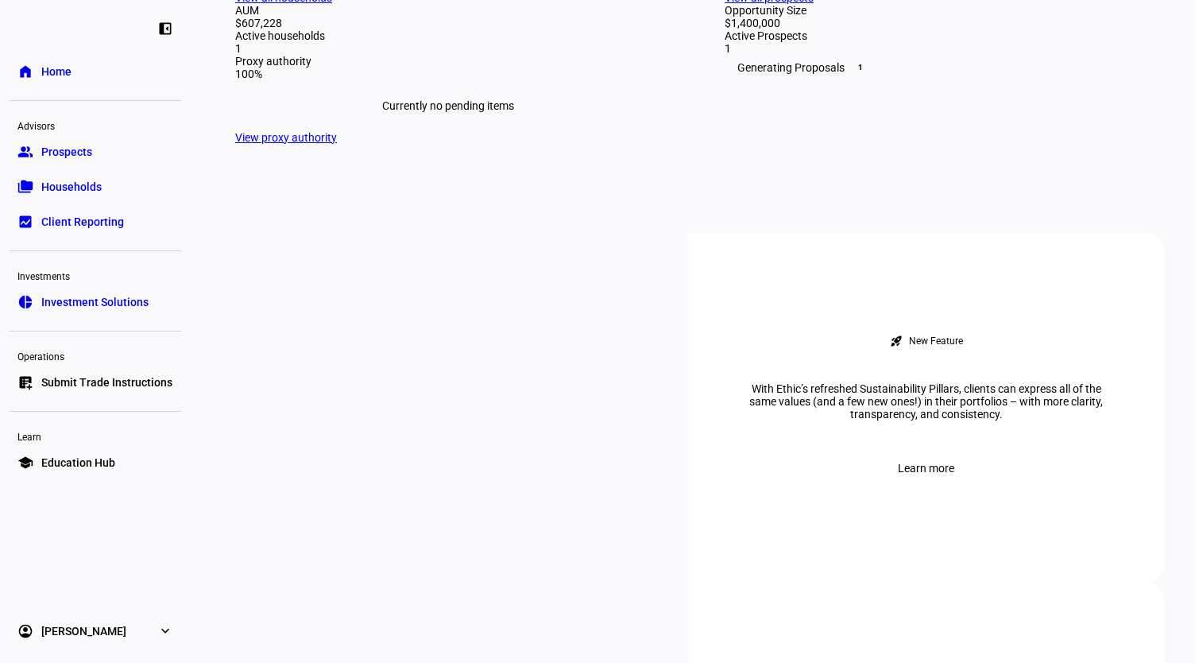
scroll to position [556, 0]
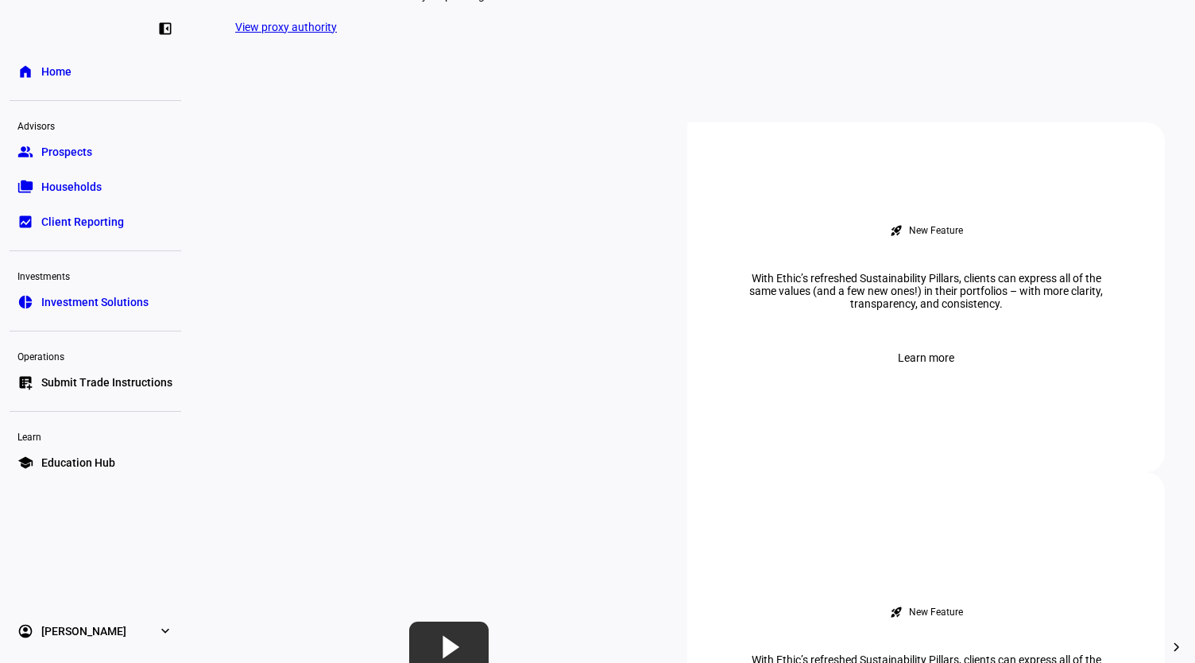
click at [67, 145] on span "Prospects" at bounding box center [66, 152] width 51 height 16
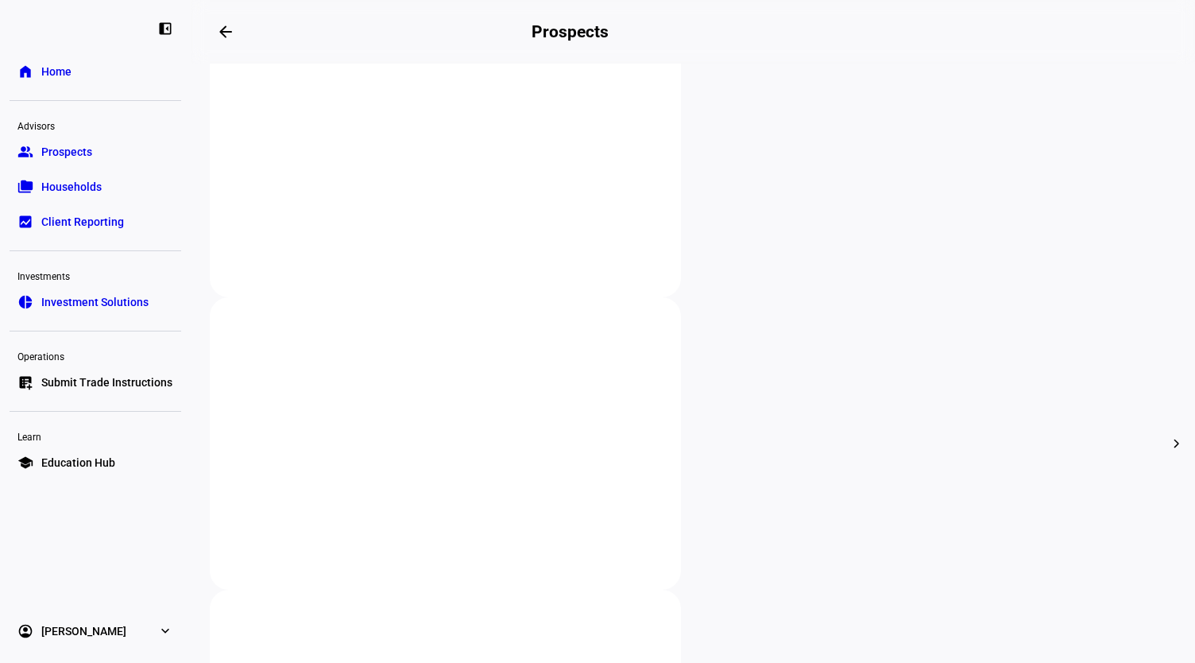
scroll to position [397, 0]
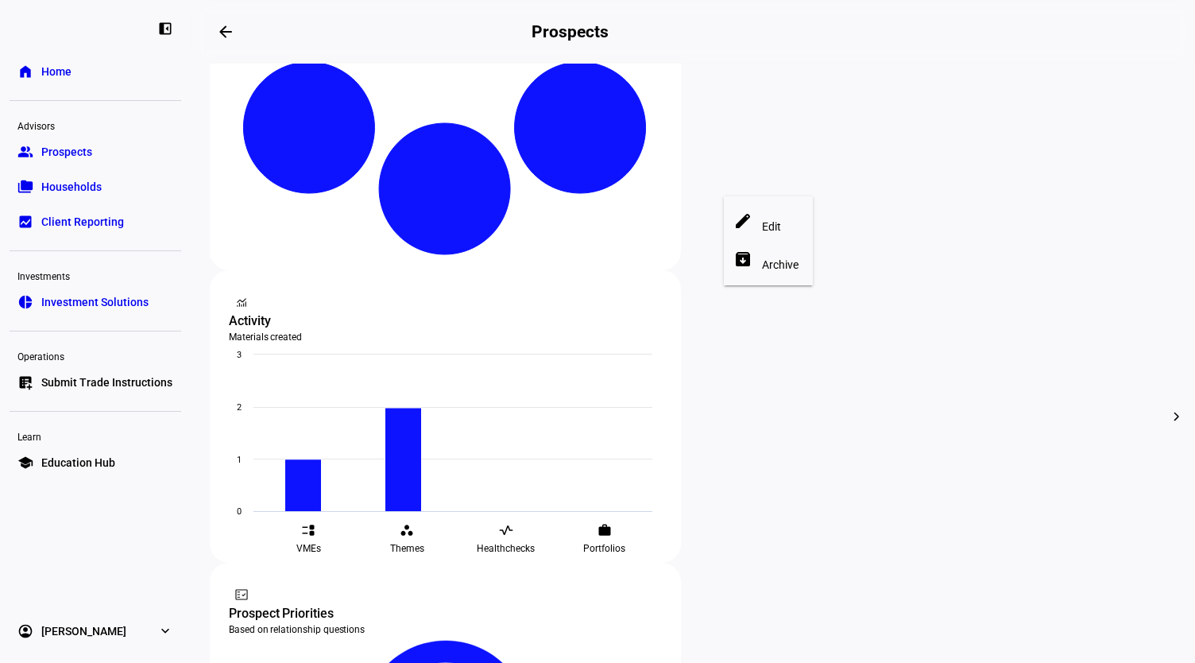
click at [736, 412] on div at bounding box center [597, 331] width 1195 height 663
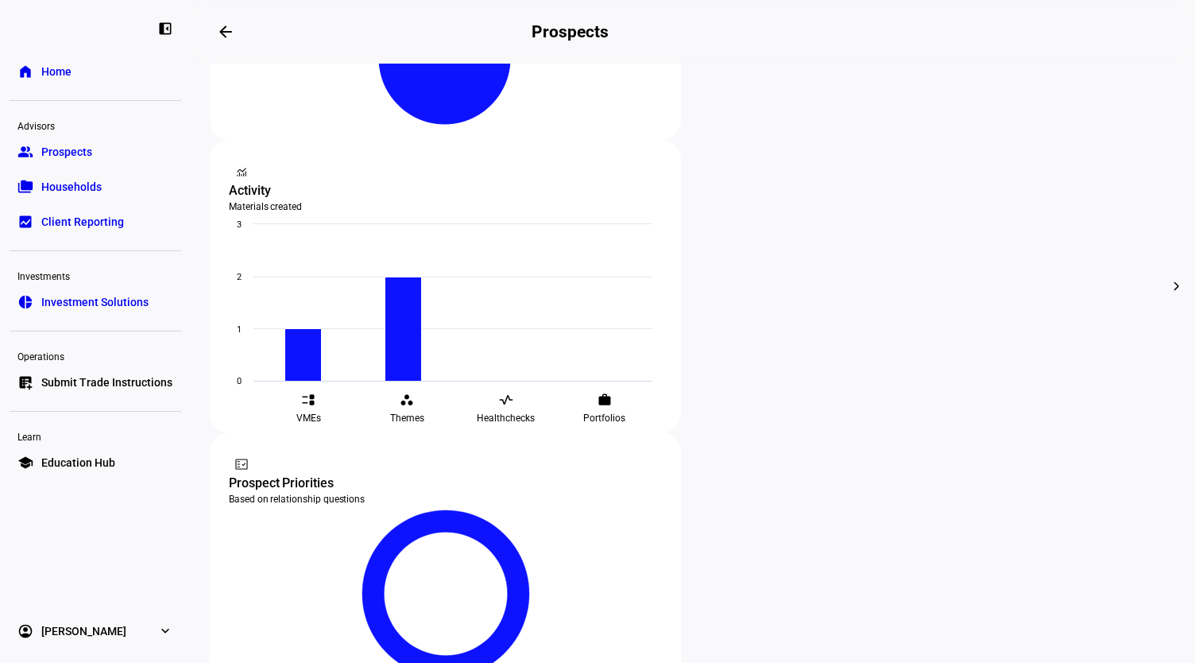
scroll to position [0, 0]
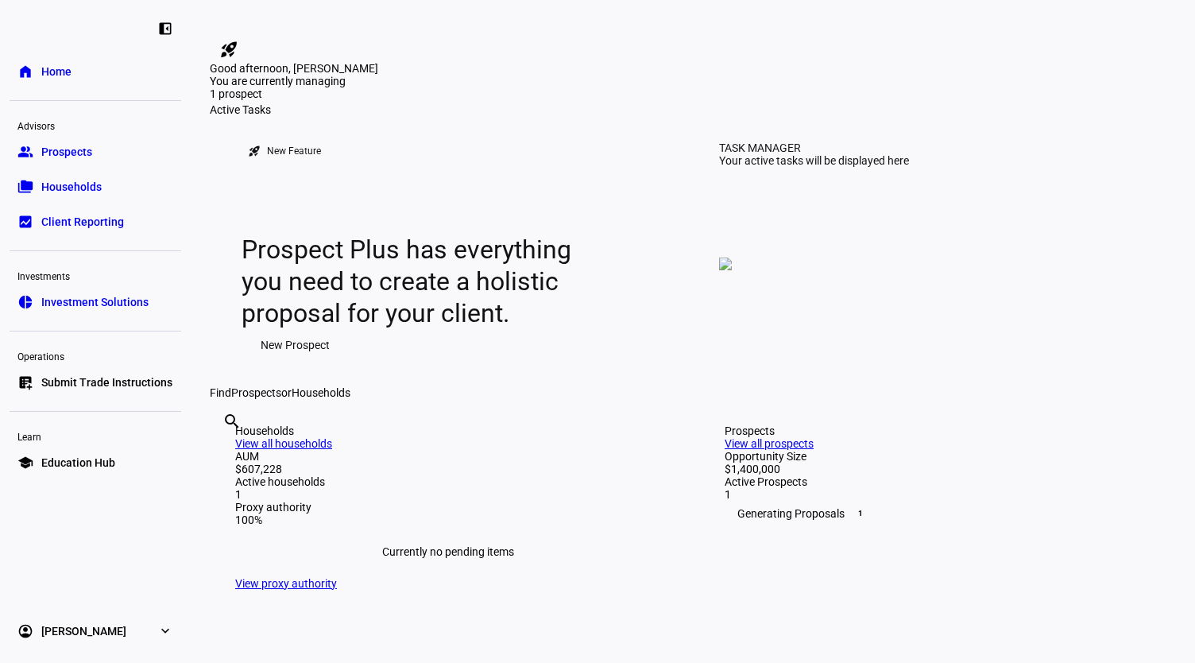
drag, startPoint x: 511, startPoint y: 153, endPoint x: 268, endPoint y: 148, distance: 243.2
click at [268, 103] on plt-personalized-greating "Good afternoon, Ryan You are currently managing 1 prospect" at bounding box center [693, 82] width 966 height 41
